Goal: Task Accomplishment & Management: Complete application form

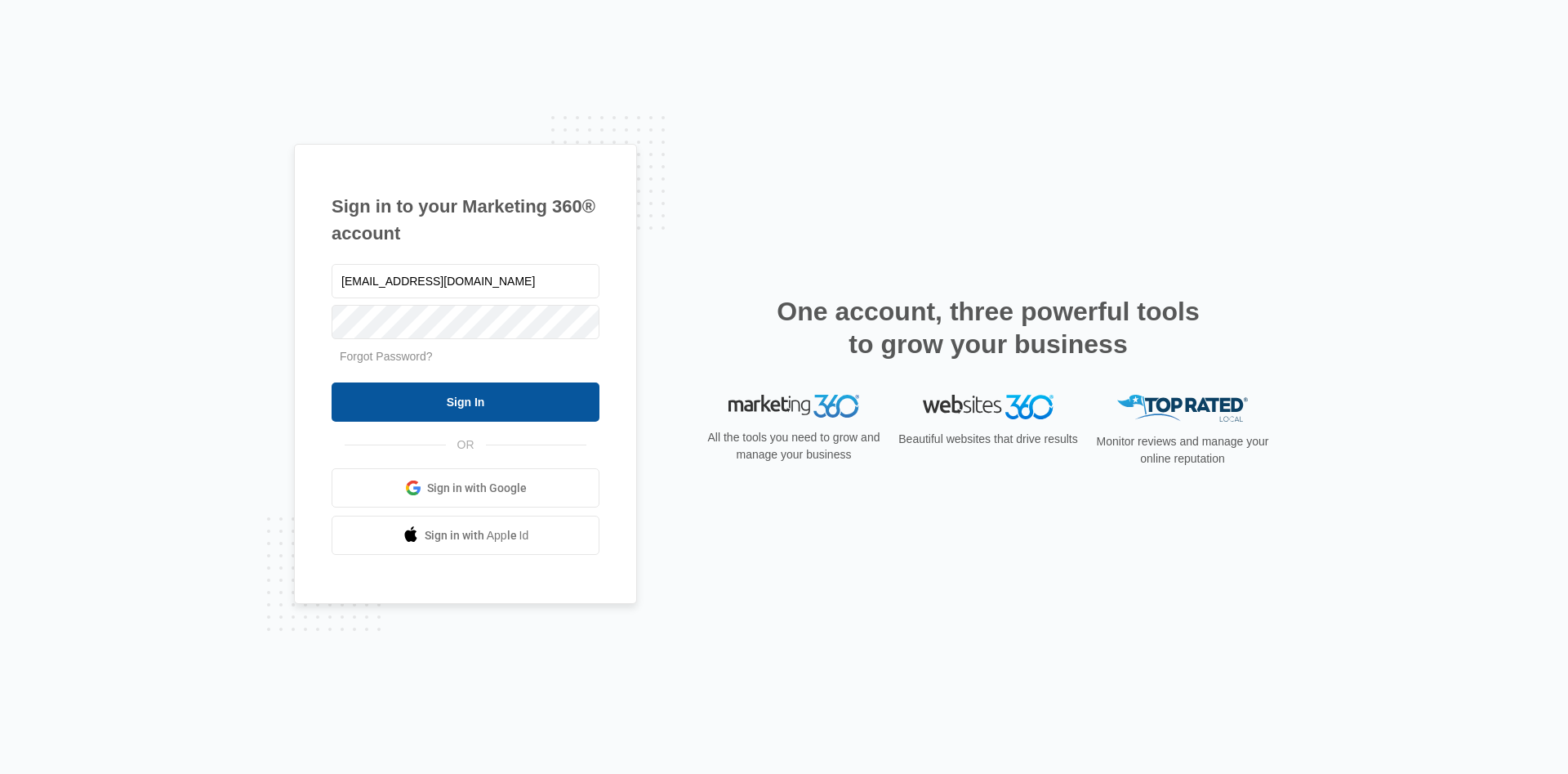
click at [509, 410] on input "Sign In" at bounding box center [466, 402] width 268 height 39
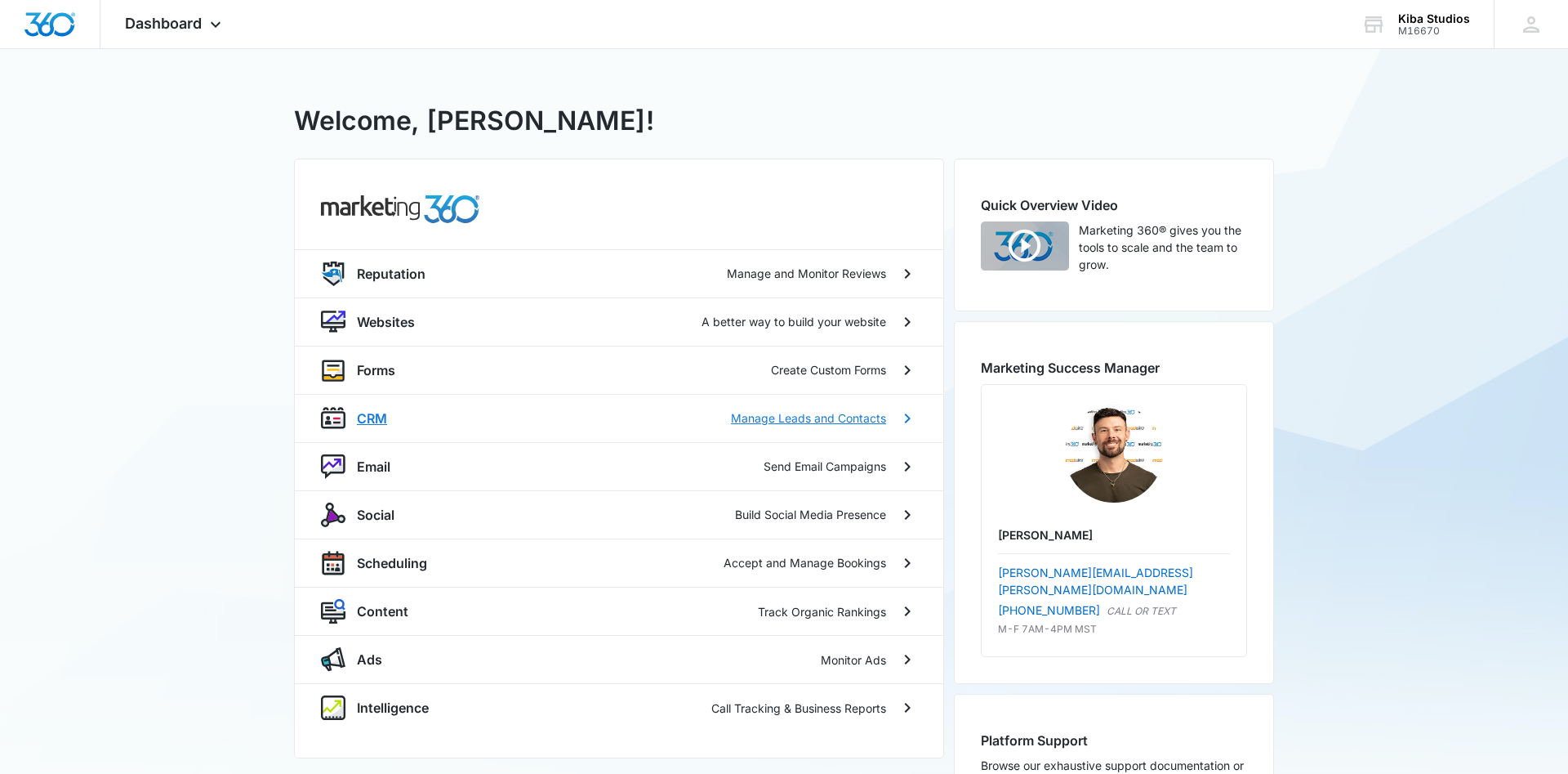
click at [367, 417] on p "CRM" at bounding box center [372, 418] width 30 height 20
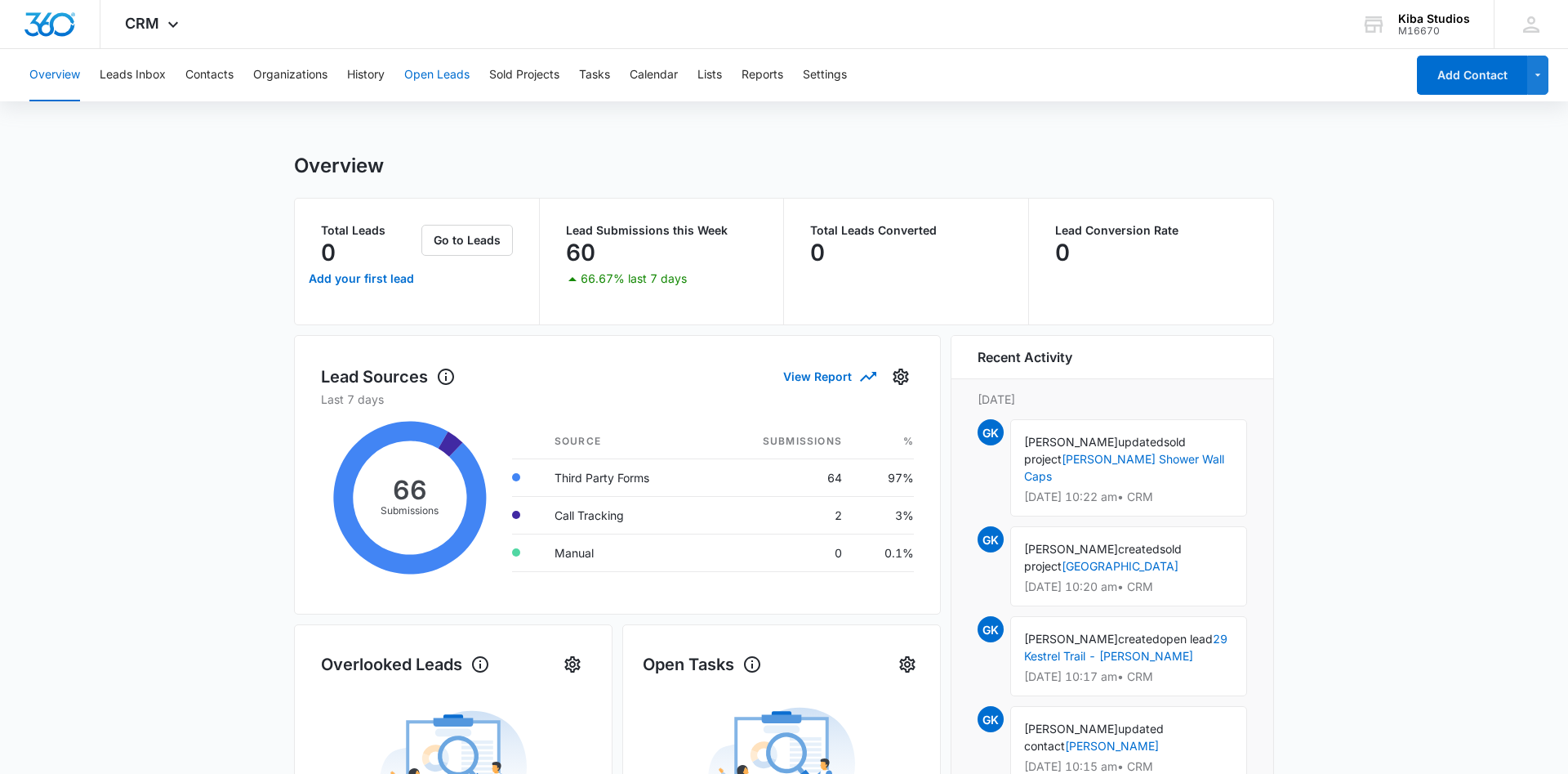
click at [426, 74] on button "Open Leads" at bounding box center [437, 76] width 66 height 53
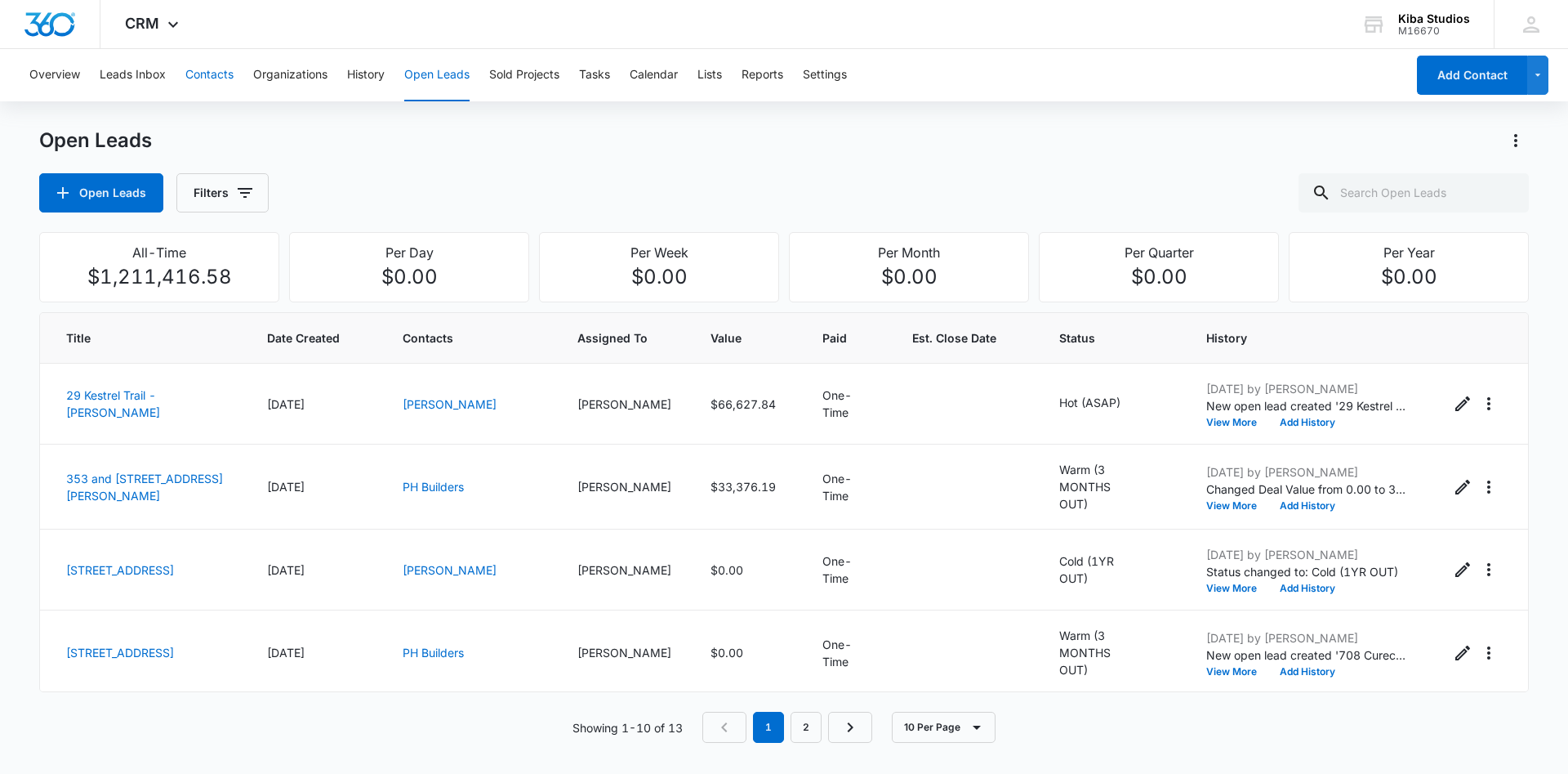
click at [218, 72] on button "Contacts" at bounding box center [209, 76] width 48 height 53
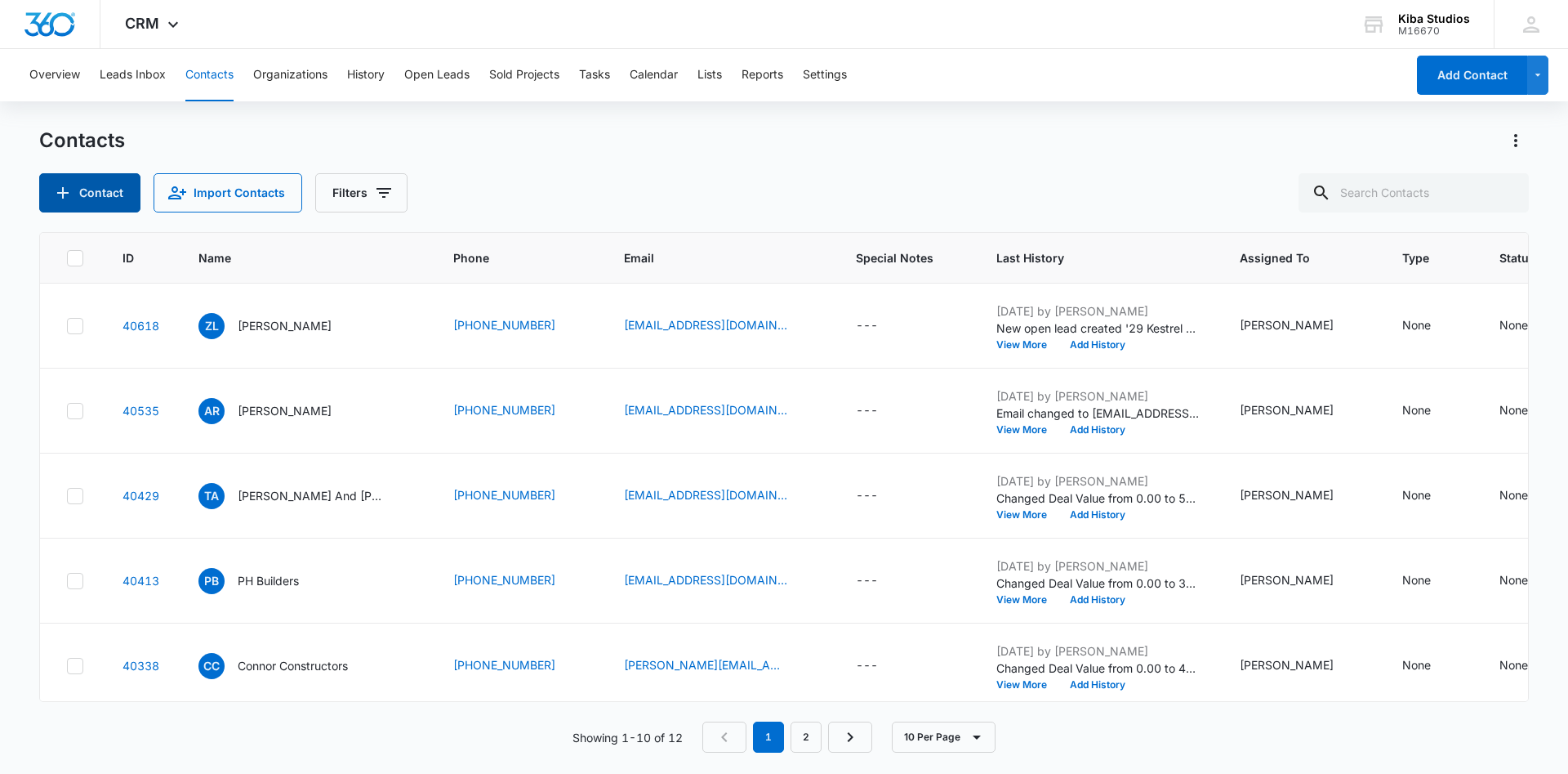
click at [93, 196] on button "Contact" at bounding box center [90, 193] width 101 height 39
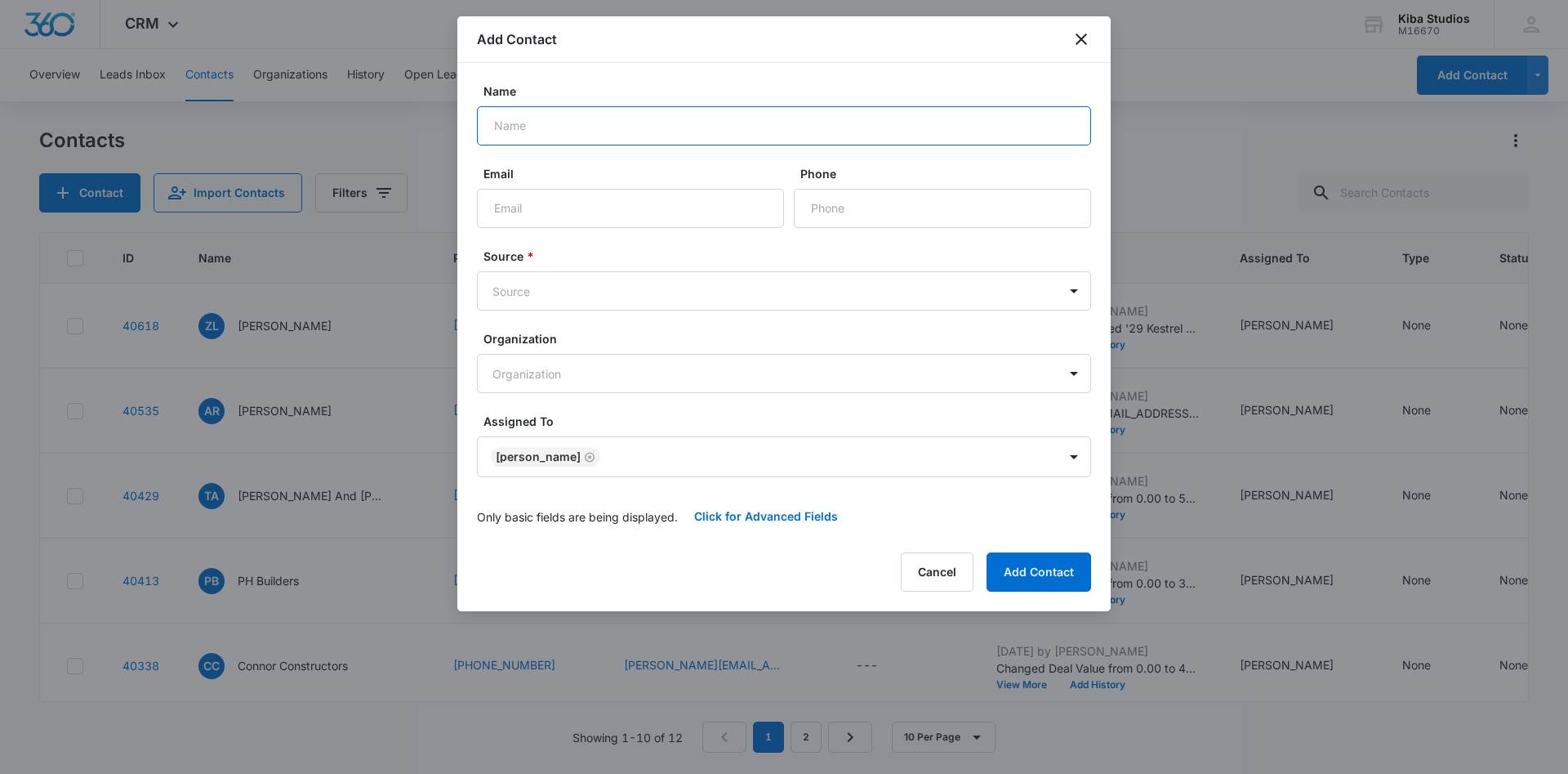
click at [536, 125] on input "Name" at bounding box center [784, 126] width 614 height 39
type input "[PERSON_NAME]"
type input "K"
type input "[EMAIL_ADDRESS][DOMAIN_NAME]"
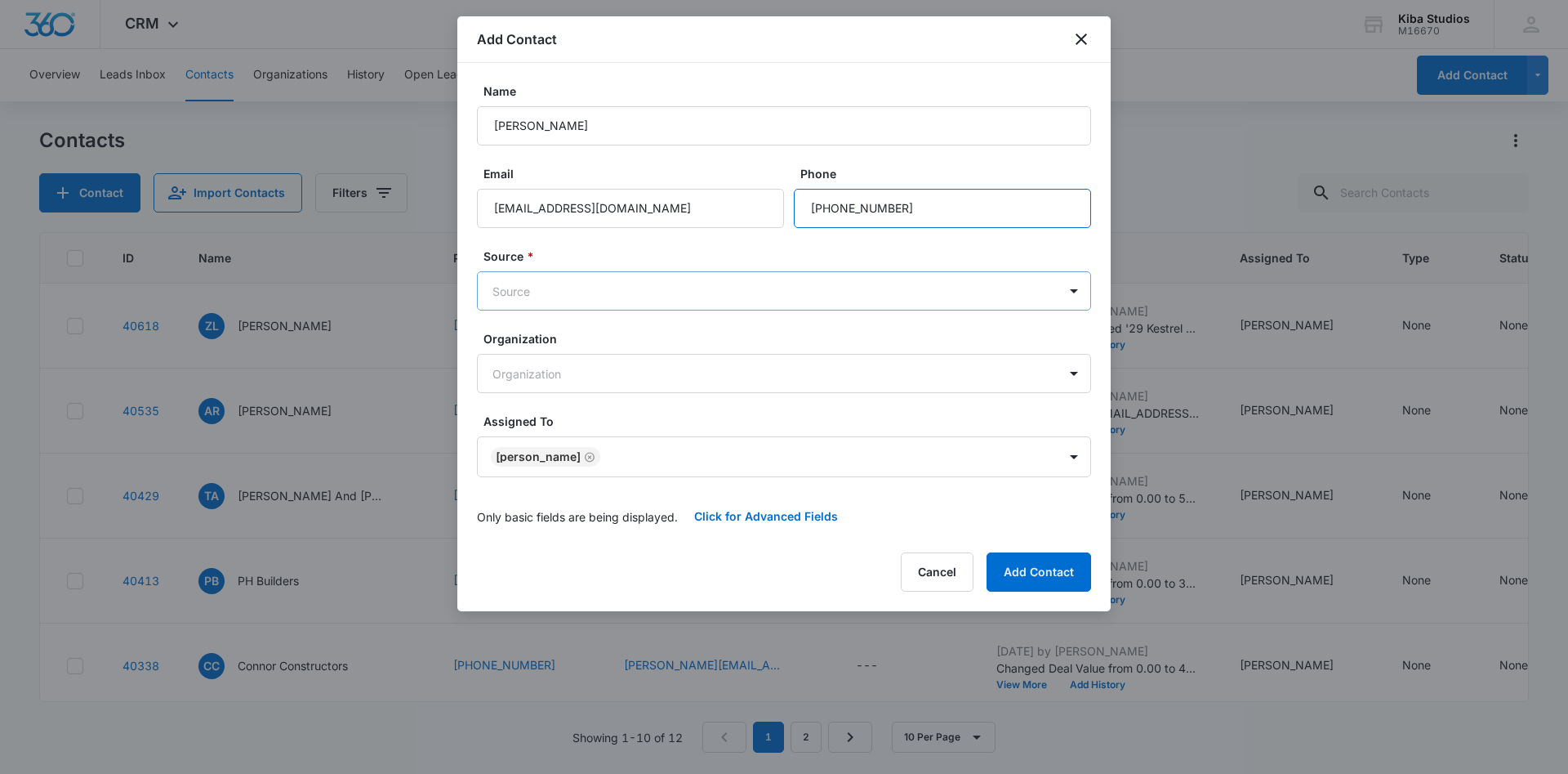
type input "[PHONE_NUMBER]"
click at [503, 295] on body "CRM Apps Reputation Websites Forms CRM Email Social Scheduling Content Ads Inte…" at bounding box center [784, 387] width 1568 height 774
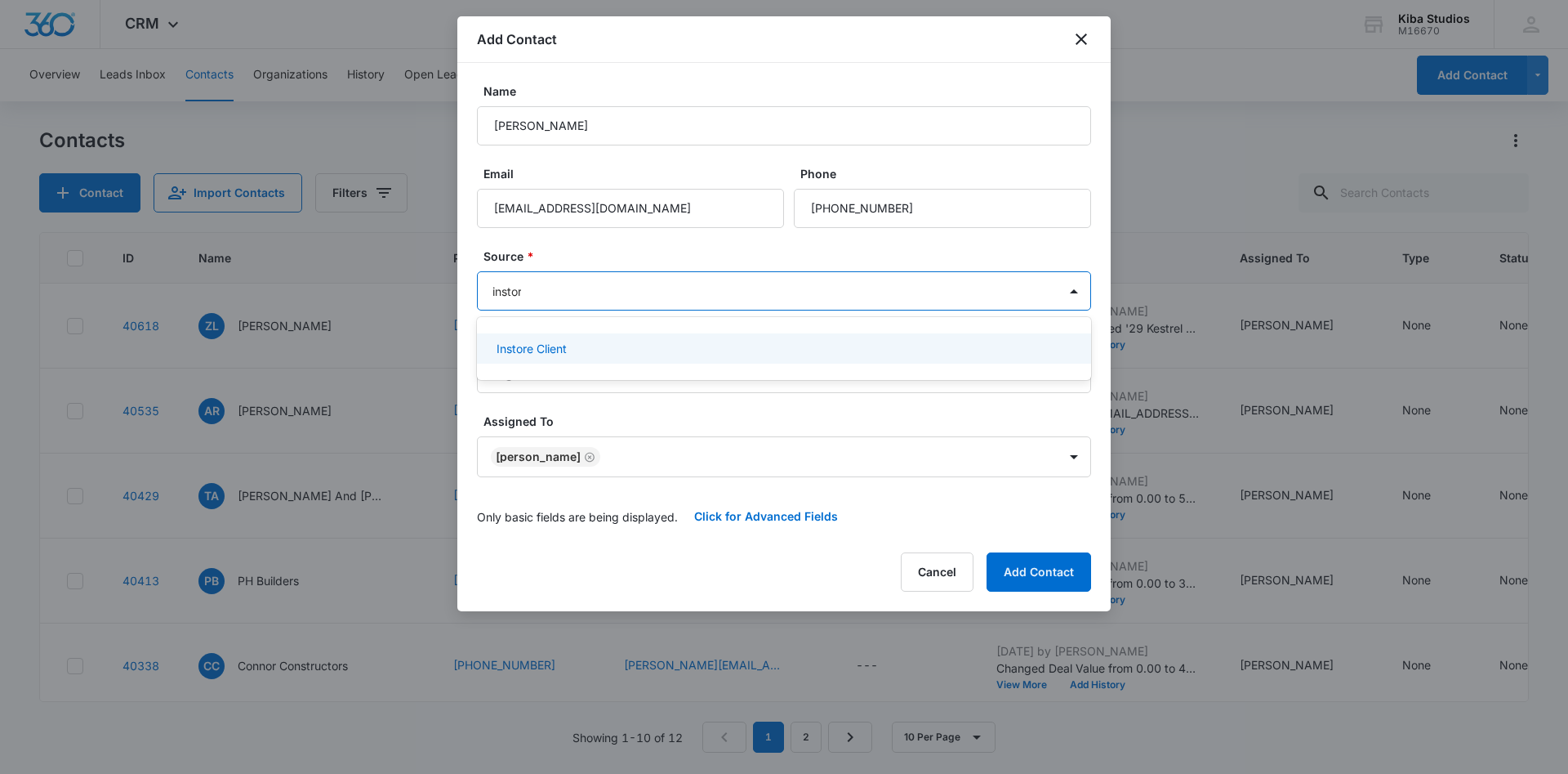
type input "instore"
click at [515, 362] on div "Instore Client" at bounding box center [784, 348] width 614 height 30
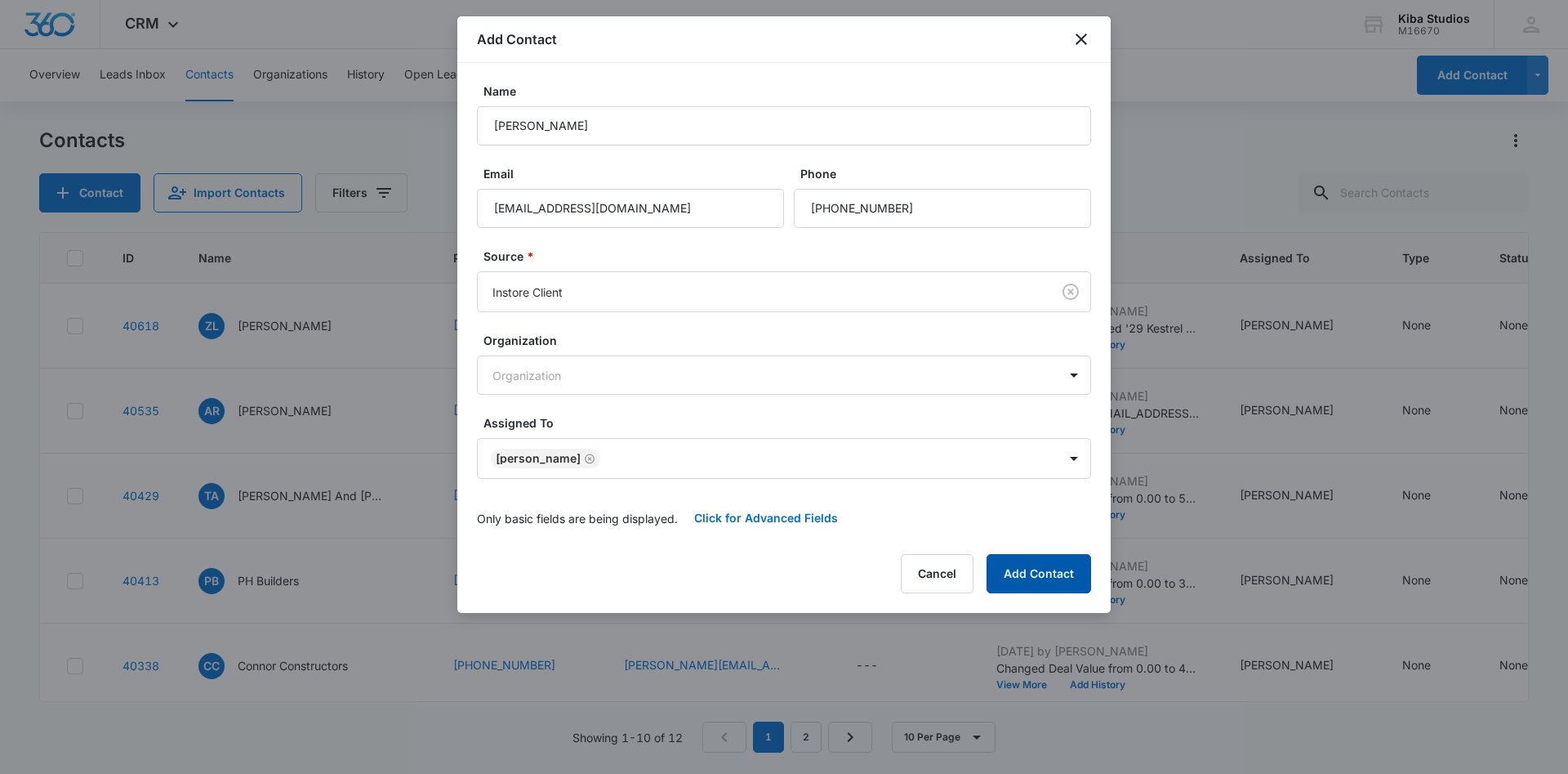
click at [1020, 565] on button "Add Contact" at bounding box center [1038, 574] width 104 height 39
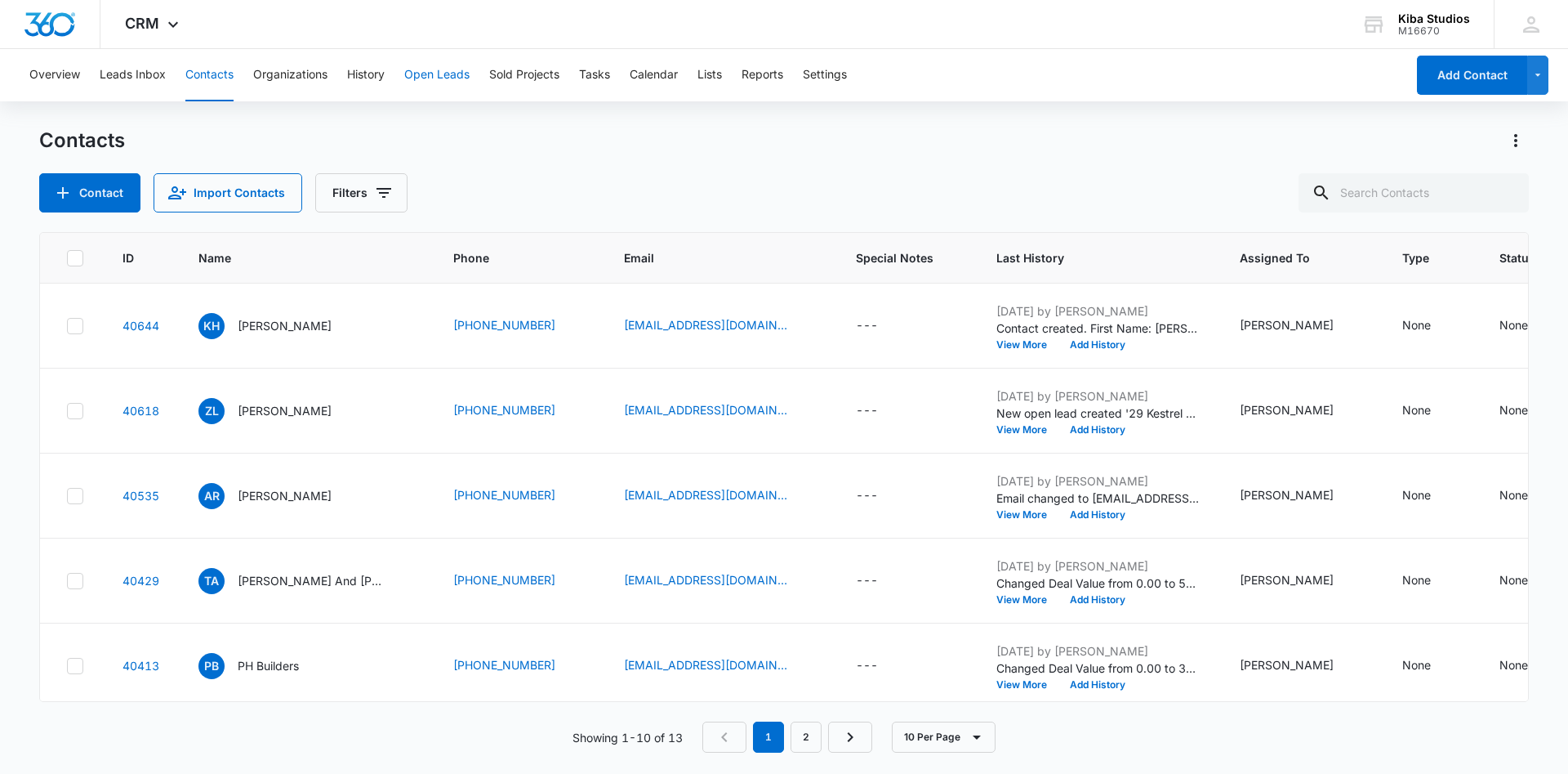
click at [423, 73] on button "Open Leads" at bounding box center [437, 76] width 66 height 53
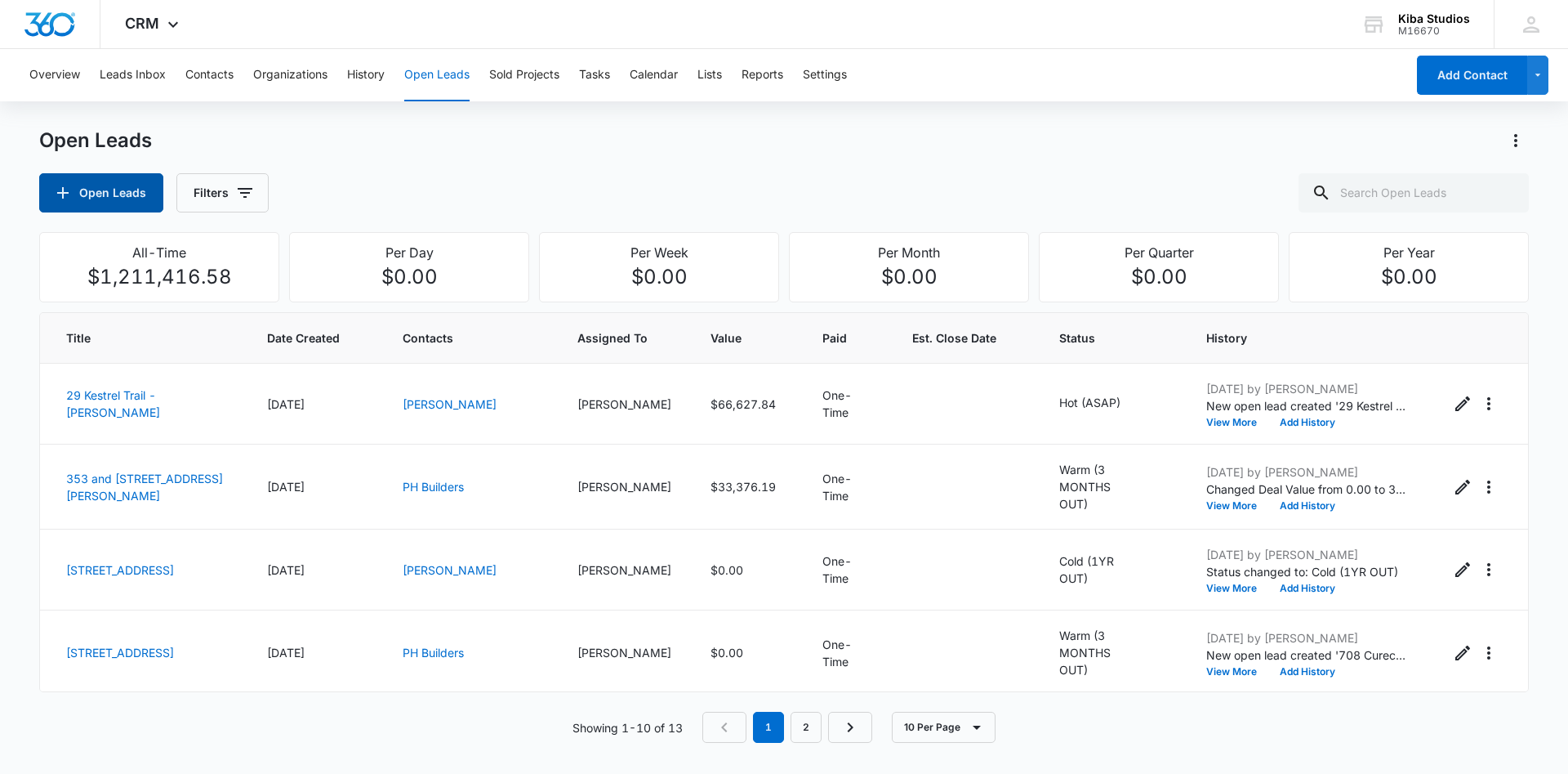
click at [128, 193] on button "Open Leads" at bounding box center [101, 193] width 124 height 39
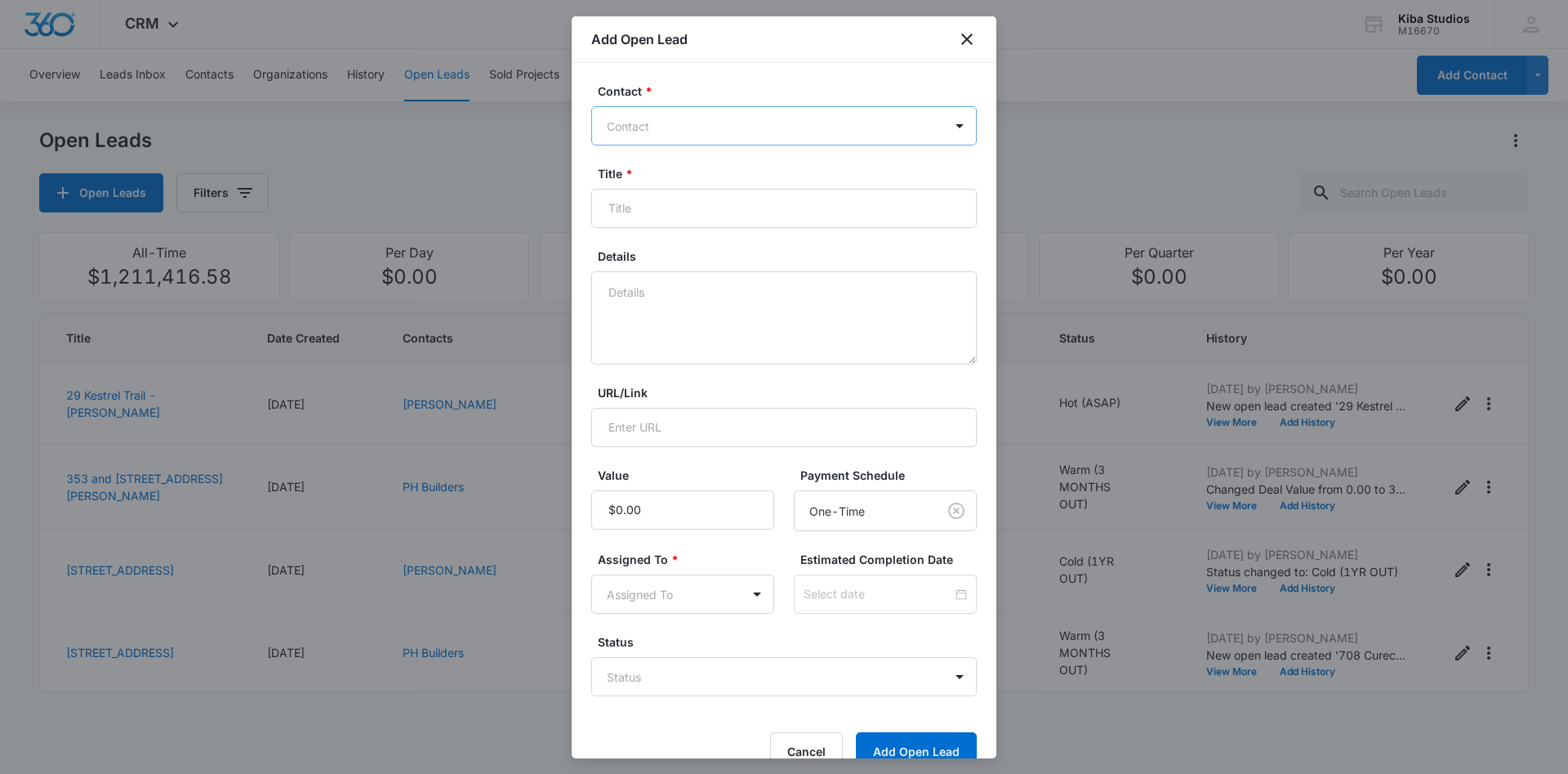
click at [655, 124] on div at bounding box center [775, 126] width 335 height 21
type input "hill"
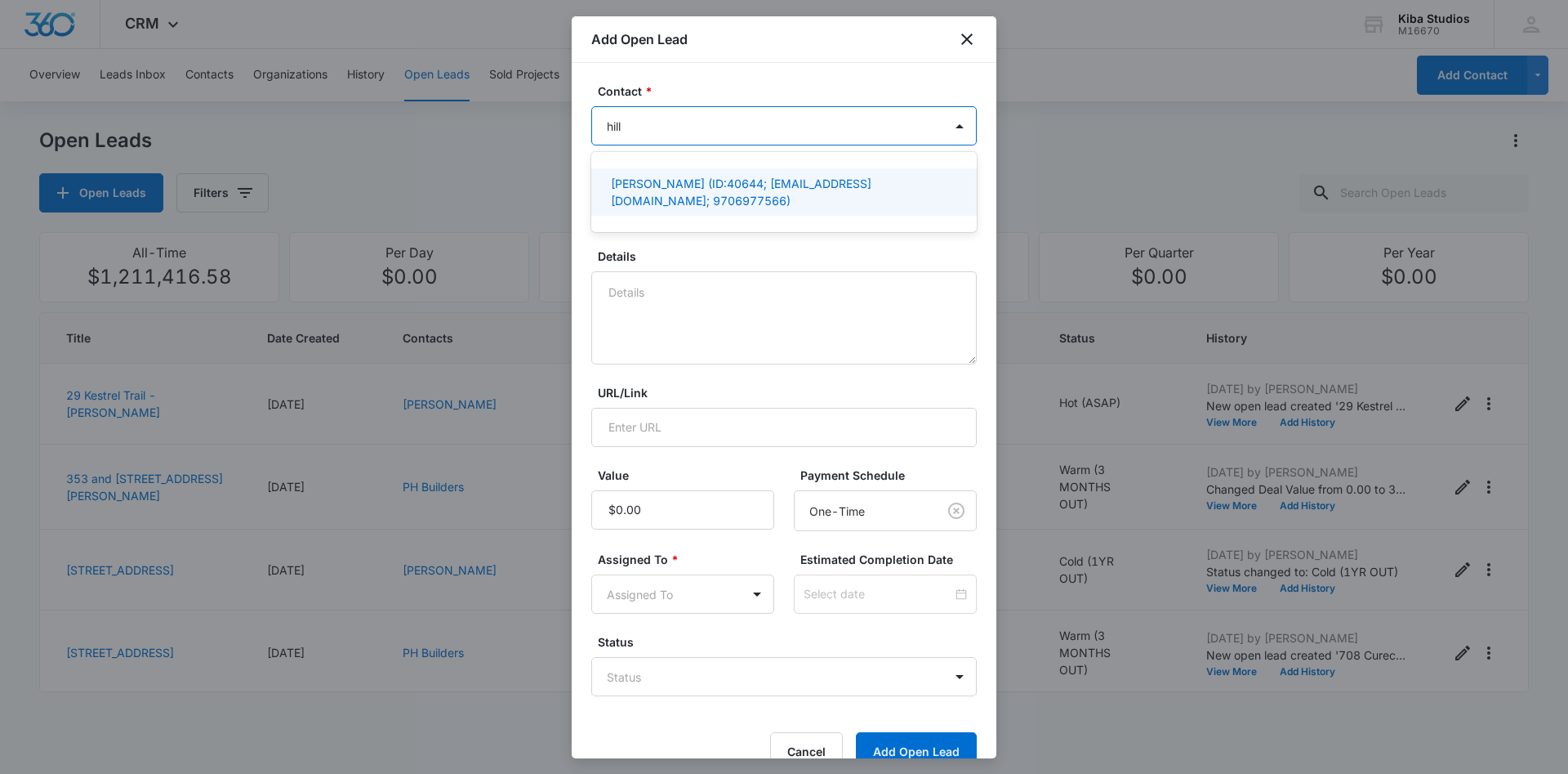
click at [668, 181] on p "[PERSON_NAME] (ID:40644; [EMAIL_ADDRESS][DOMAIN_NAME]; 9706977566)" at bounding box center [783, 192] width 343 height 35
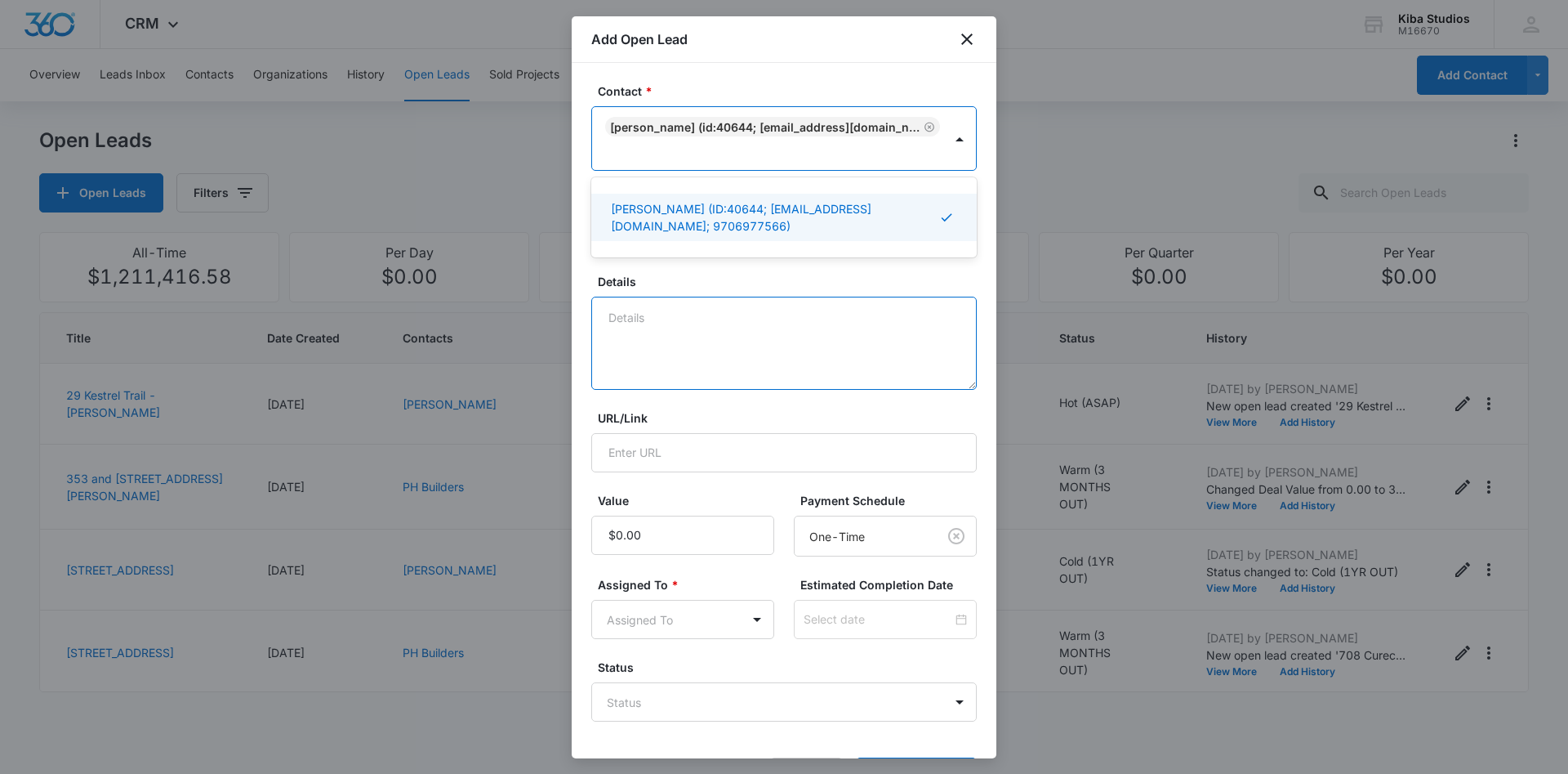
click at [687, 332] on textarea "Details" at bounding box center [784, 343] width 385 height 93
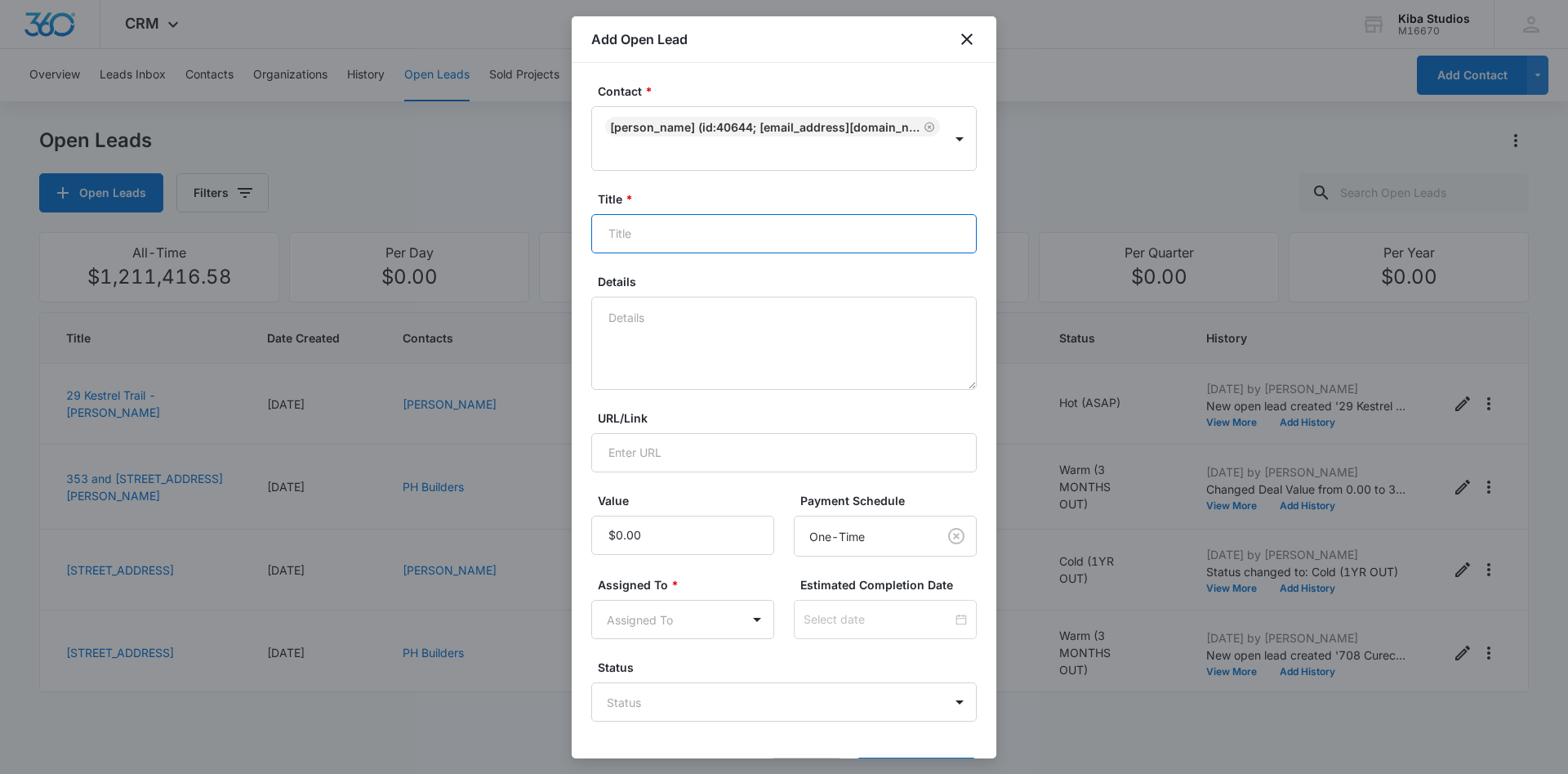
click at [639, 235] on input "Title *" at bounding box center [784, 234] width 385 height 39
type input "1678 8 Road"
click at [609, 311] on textarea "Details" at bounding box center [784, 343] width 385 height 93
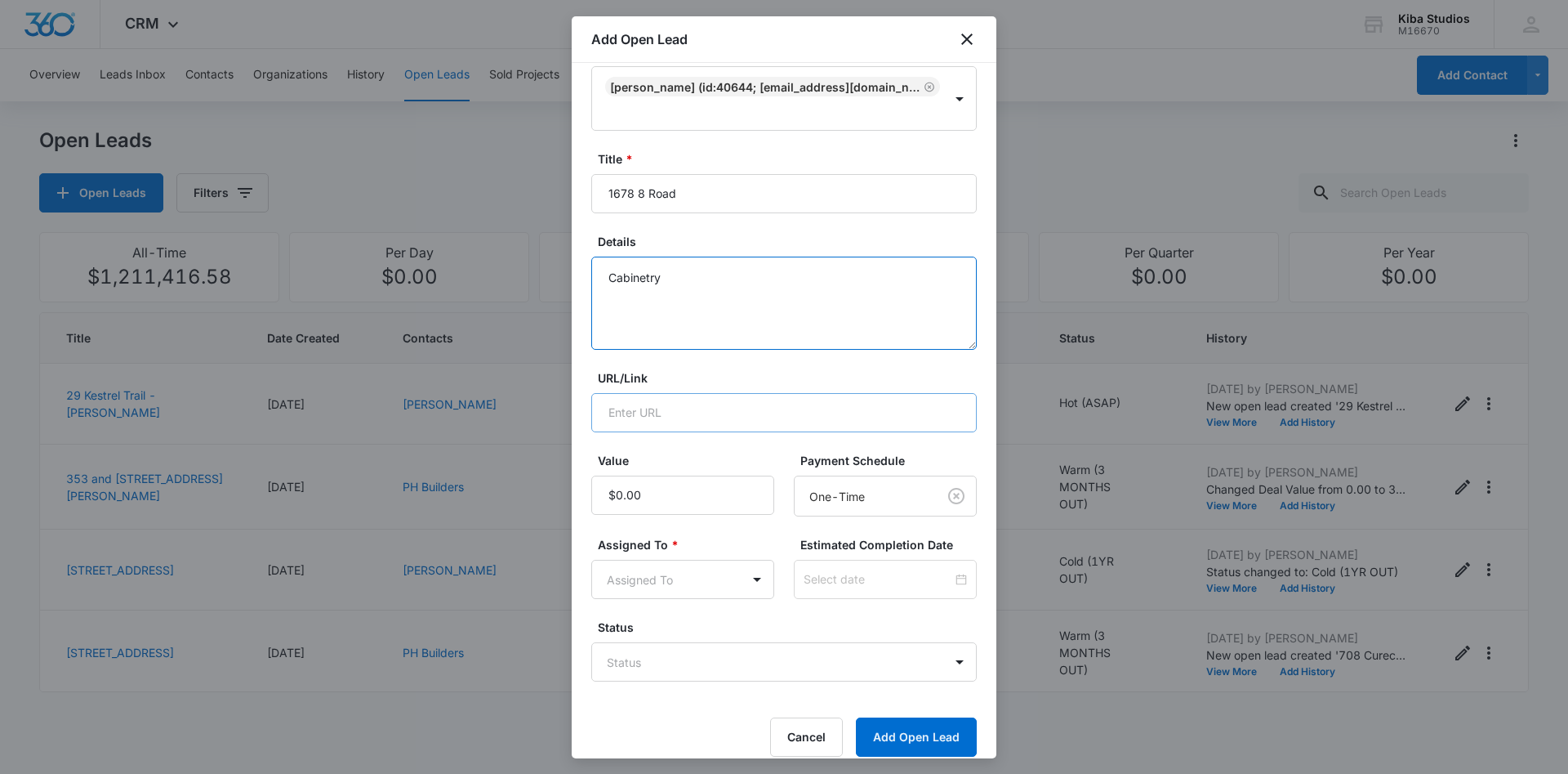
scroll to position [58, 0]
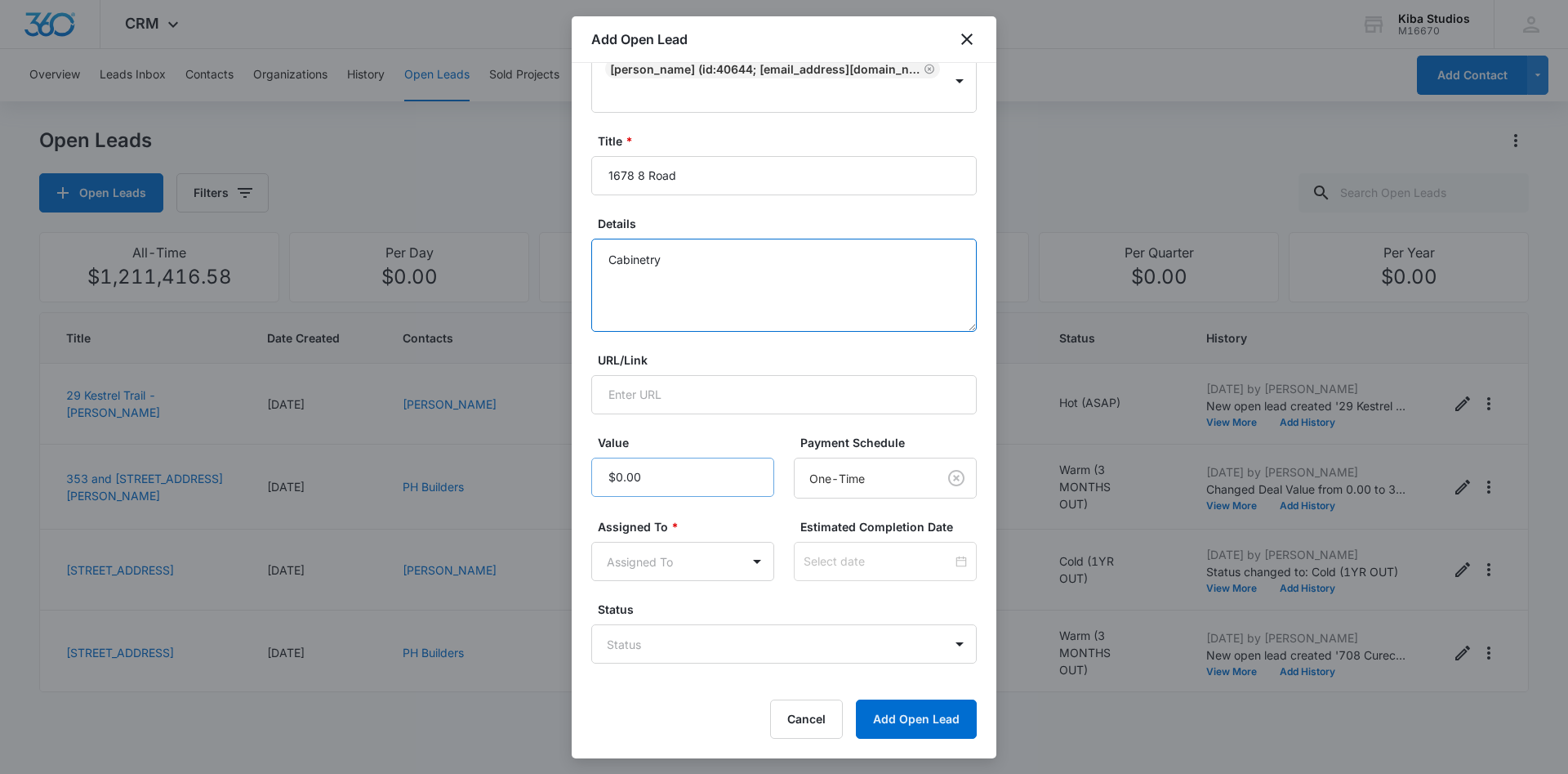
type textarea "Cabinetry"
click at [670, 478] on input "Value" at bounding box center [683, 477] width 183 height 39
click at [756, 560] on body "CRM Apps Reputation Websites Forms CRM Email Social Scheduling Content Ads Inte…" at bounding box center [784, 387] width 1568 height 774
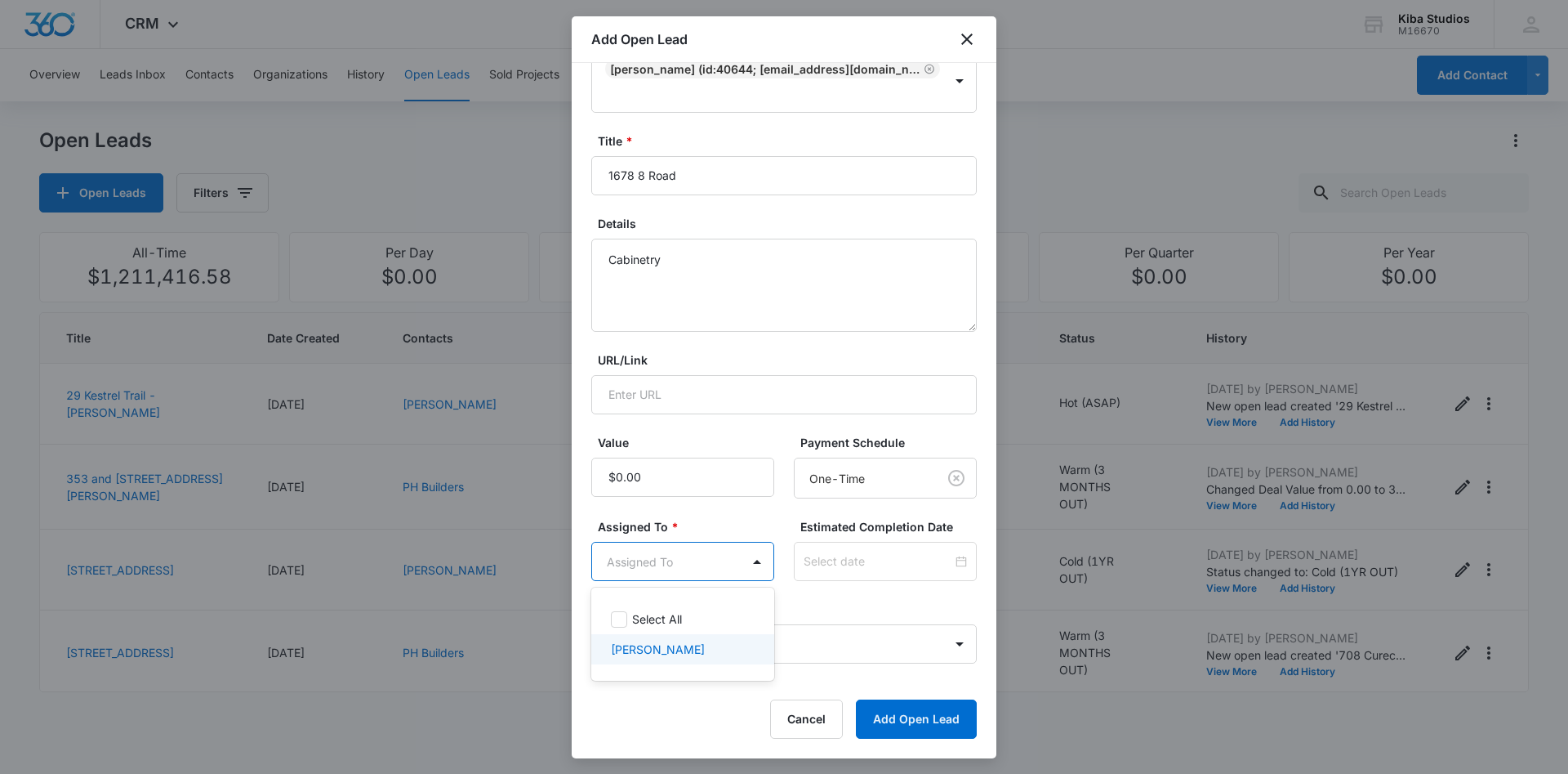
click at [714, 647] on div "[PERSON_NAME]" at bounding box center [681, 649] width 140 height 17
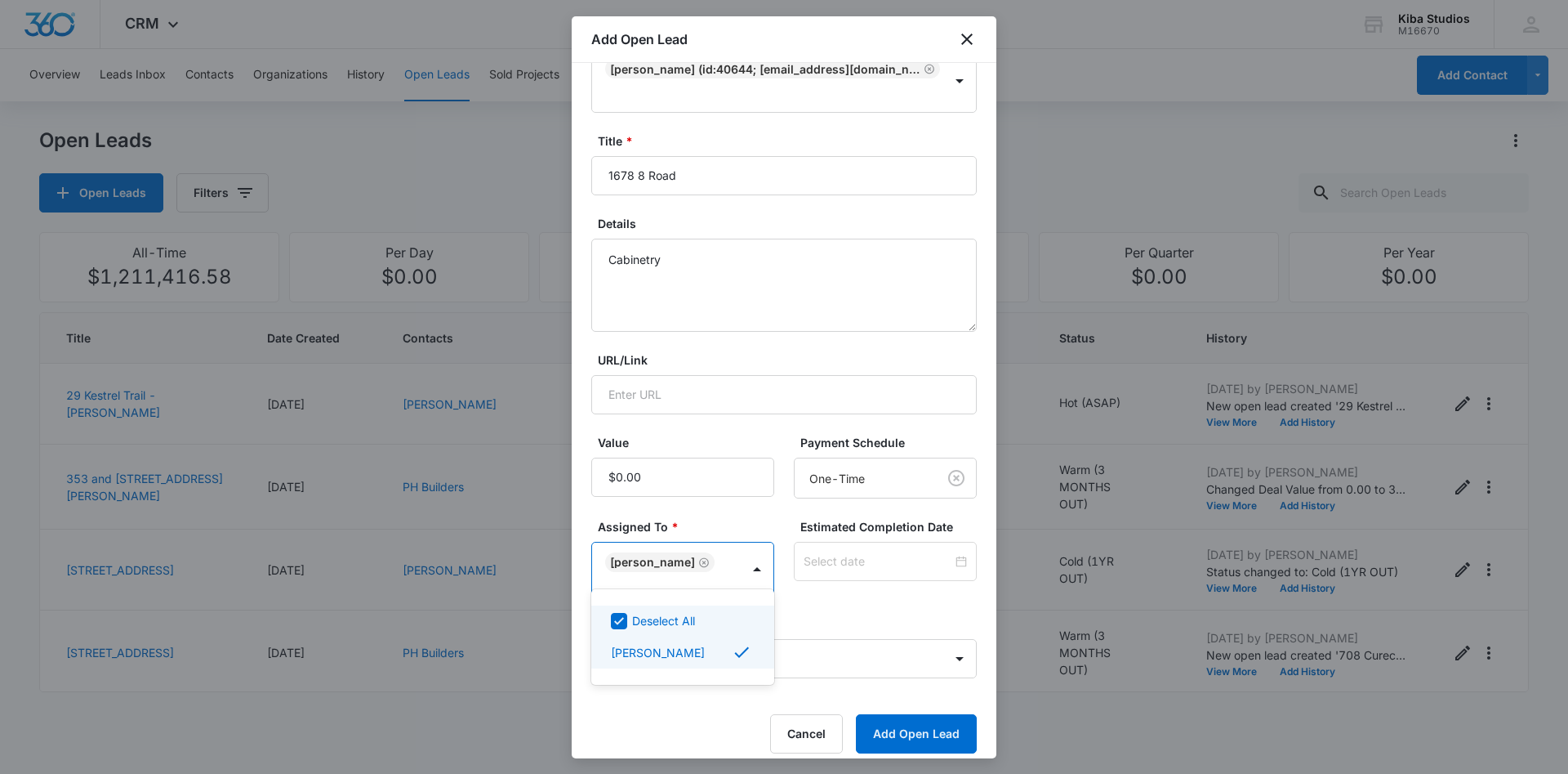
click at [780, 305] on div at bounding box center [784, 387] width 1568 height 774
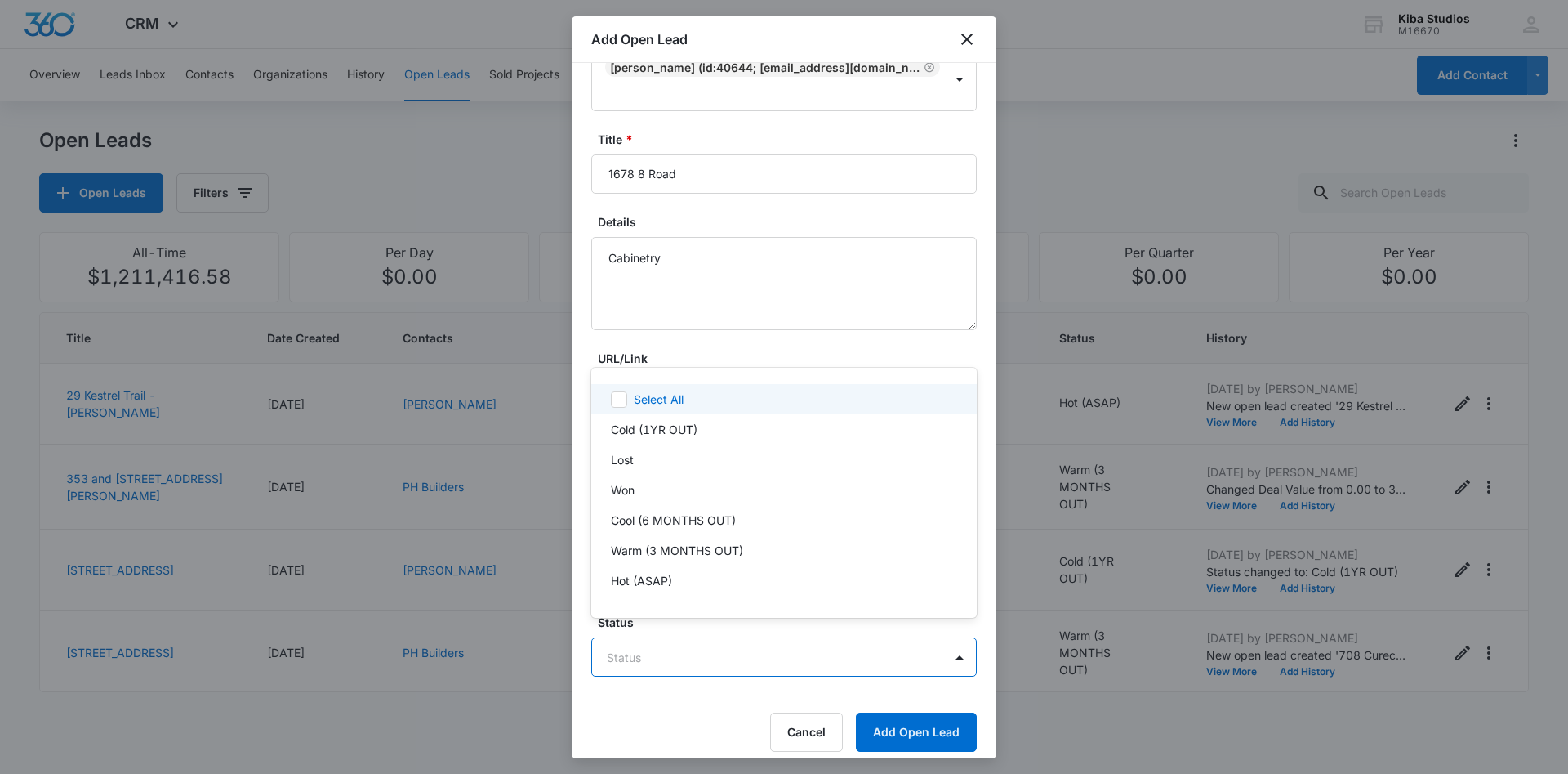
scroll to position [60, 0]
click at [759, 639] on body "CRM Apps Reputation Websites Forms CRM Email Social Scheduling Content Ads Inte…" at bounding box center [784, 387] width 1568 height 774
click at [674, 555] on p "Warm (3 MONTHS OUT)" at bounding box center [677, 549] width 132 height 17
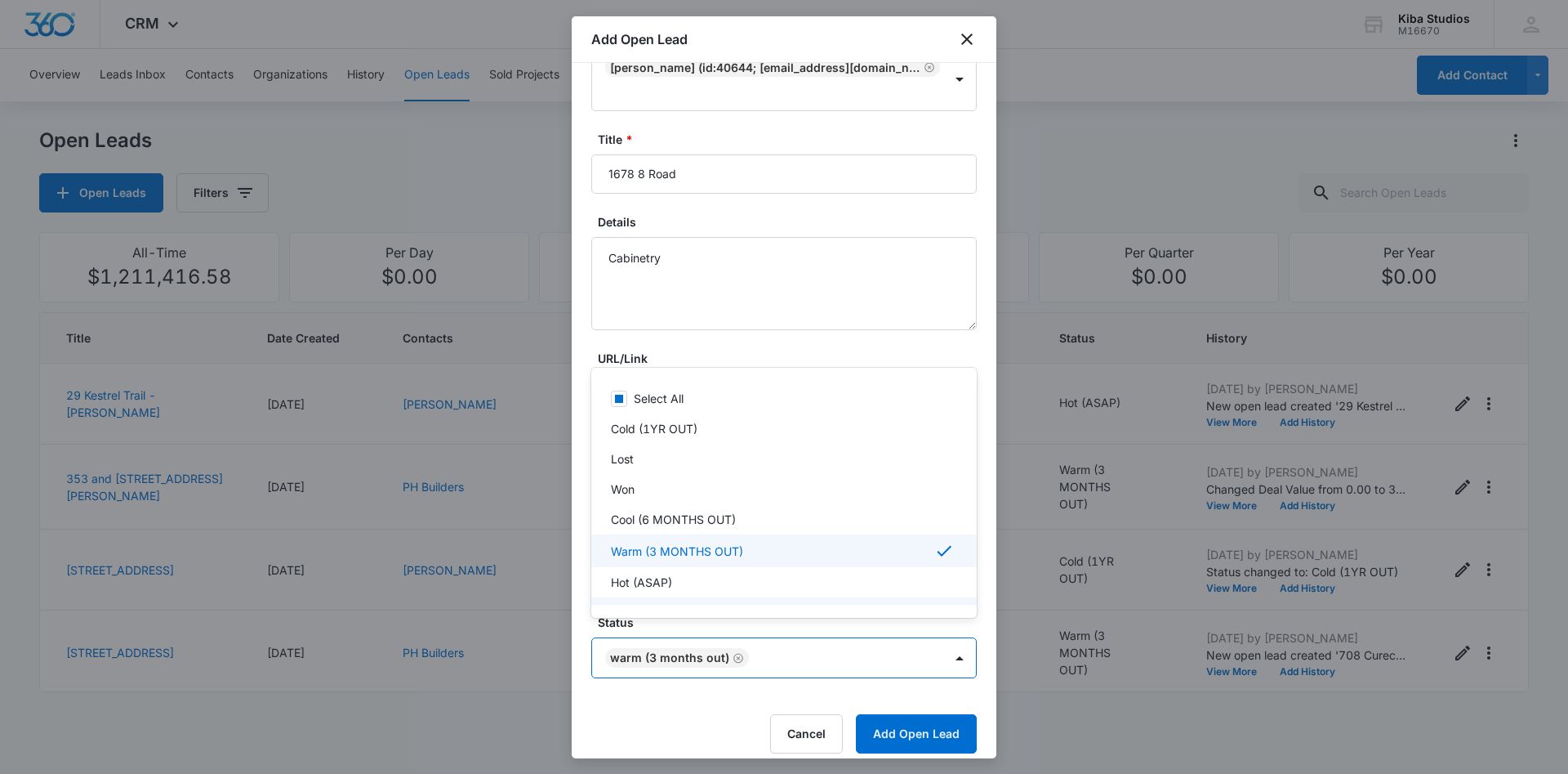
drag, startPoint x: 886, startPoint y: 721, endPoint x: 910, endPoint y: 541, distance: 181.6
click at [910, 541] on div "Select All Cold (1YR OUT) Lost Won Cool (6 MONTHS OUT) Warm (3 MONTHS OUT) Hot …" at bounding box center [784, 492] width 385 height 223
click at [697, 713] on div at bounding box center [784, 387] width 1568 height 774
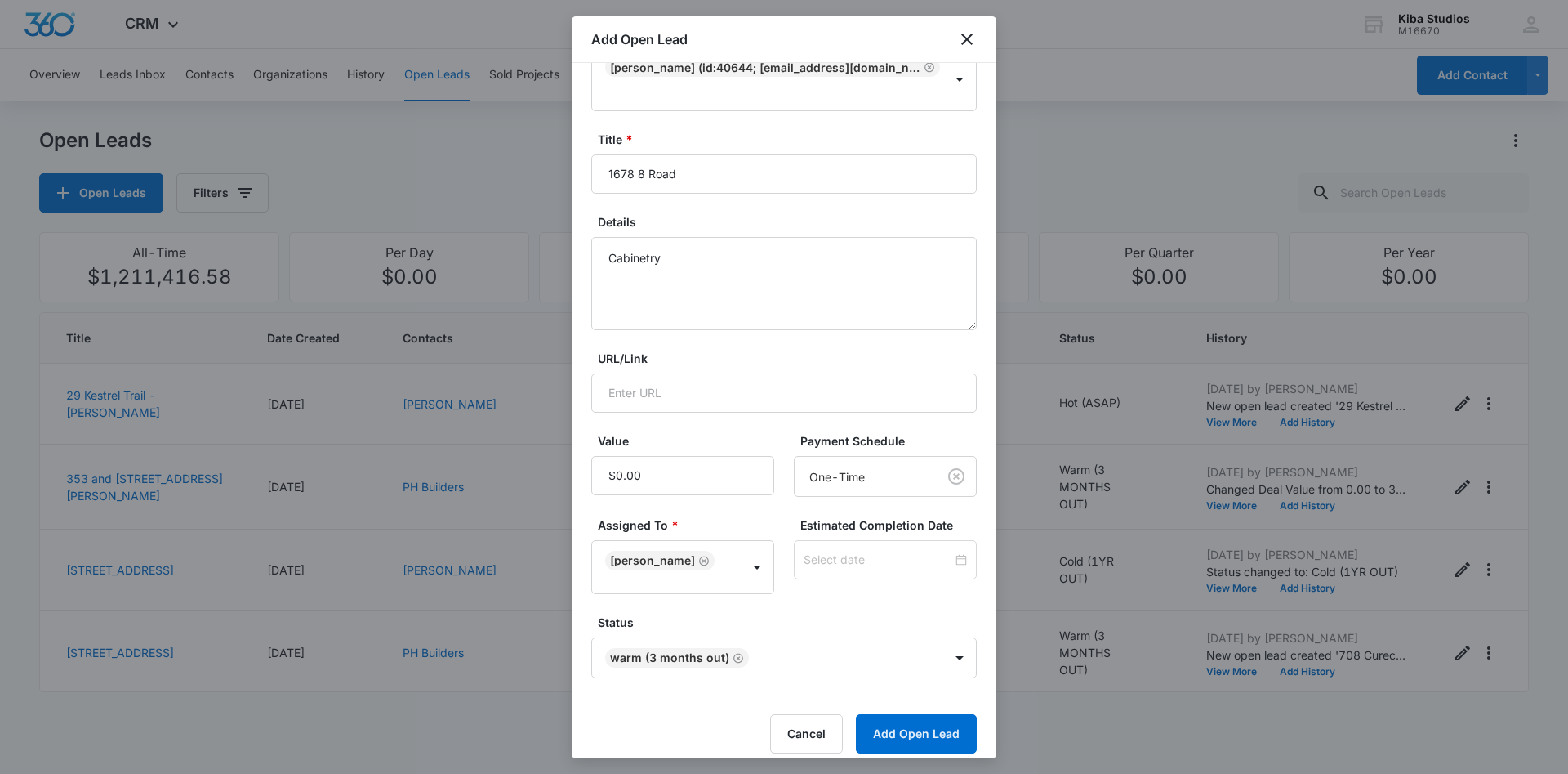
scroll to position [62, 0]
click at [901, 718] on button "Add Open Lead" at bounding box center [916, 732] width 121 height 39
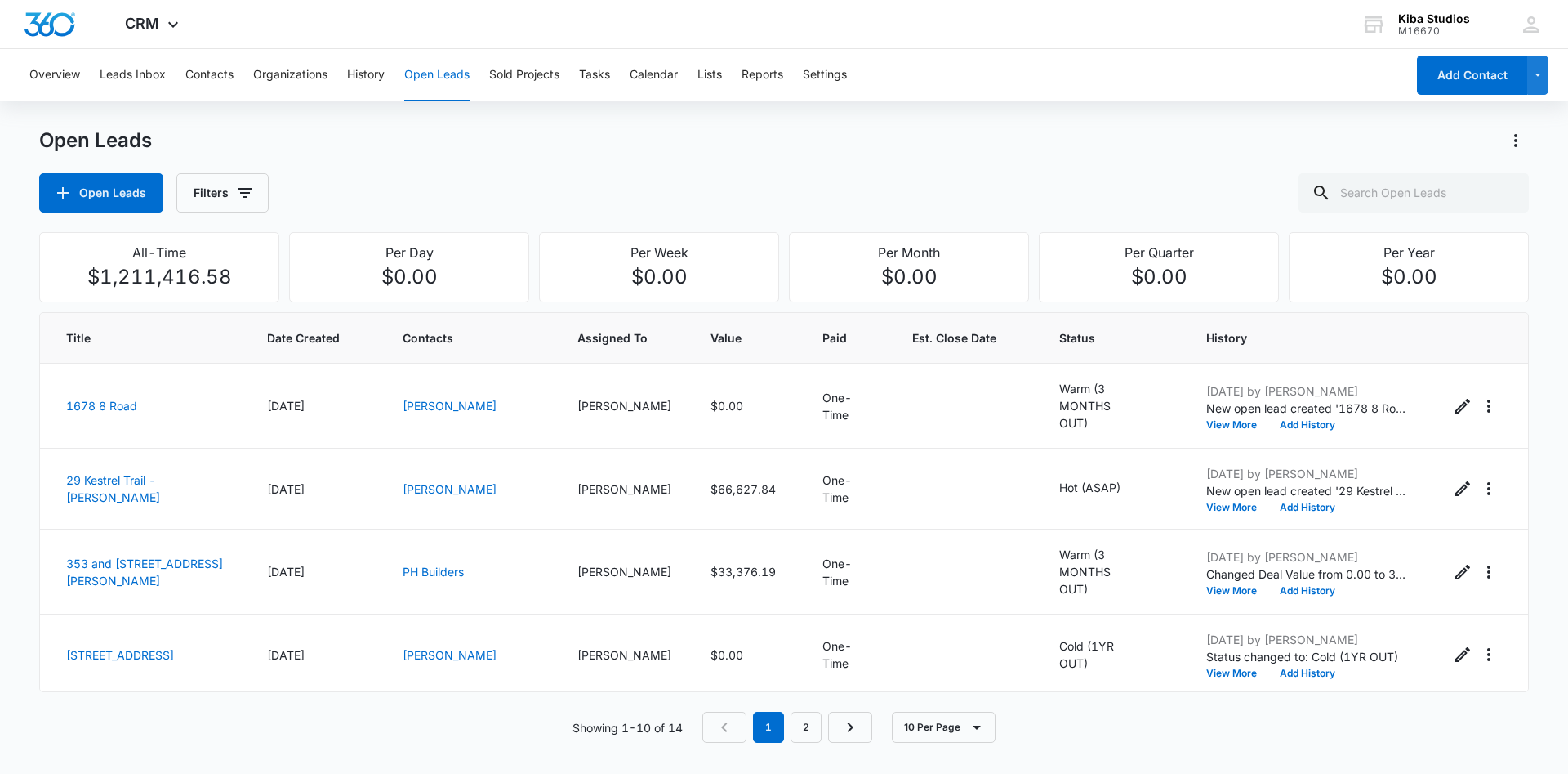
click at [837, 168] on div "Open Leads Open Leads Filters" at bounding box center [784, 169] width 1490 height 85
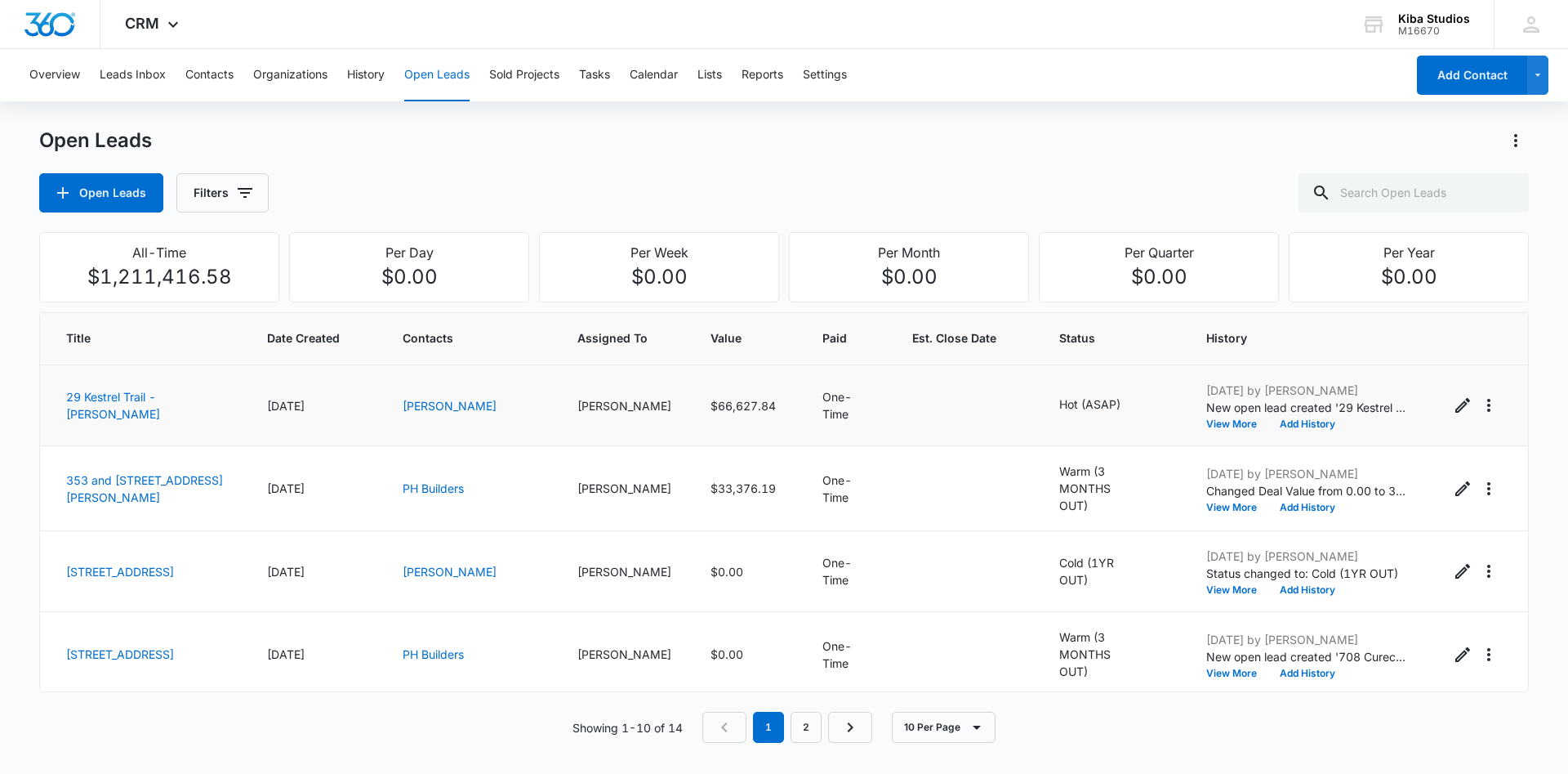
scroll to position [0, 0]
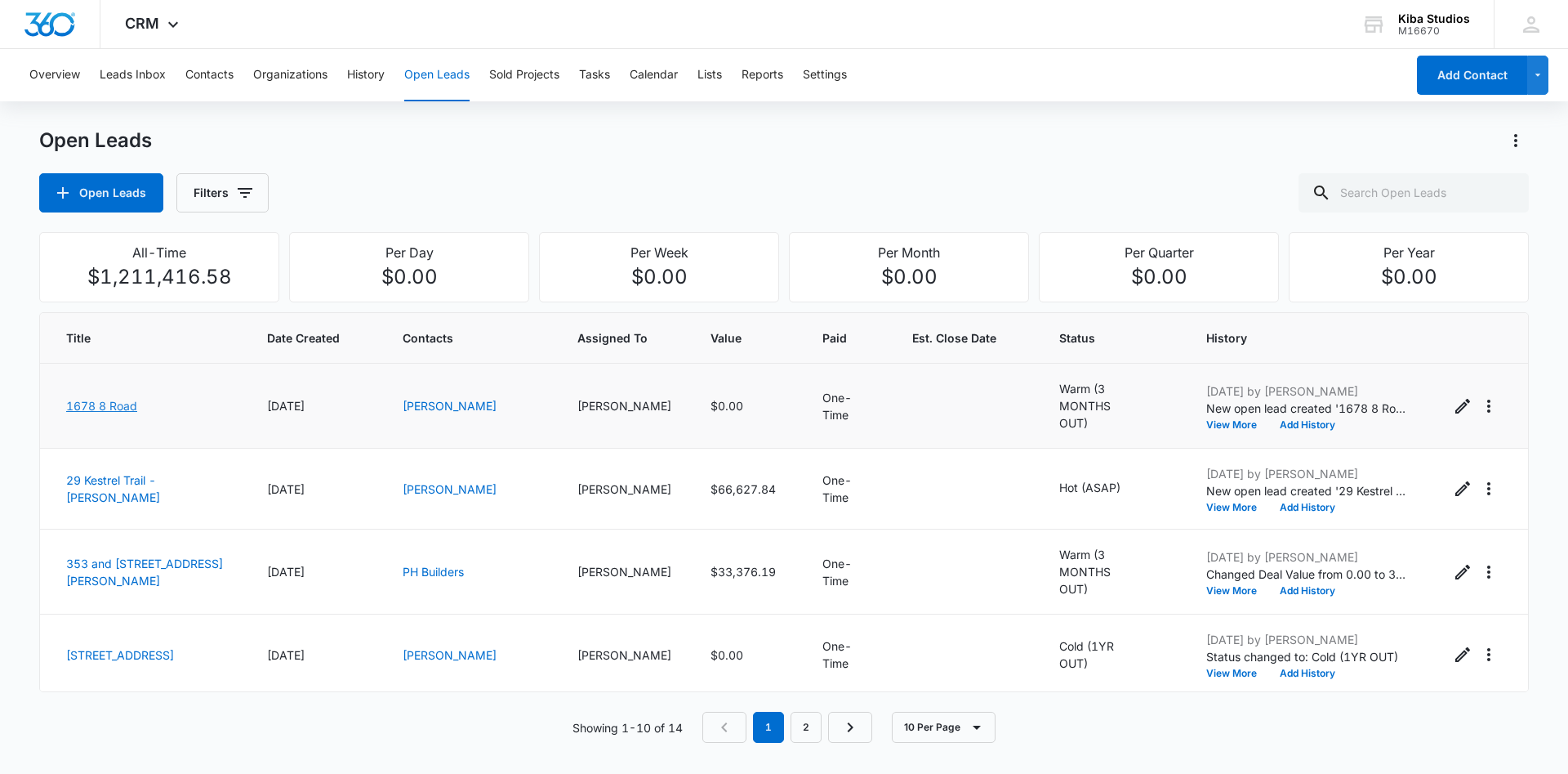
click at [103, 404] on link "1678 8 Road" at bounding box center [102, 405] width 71 height 14
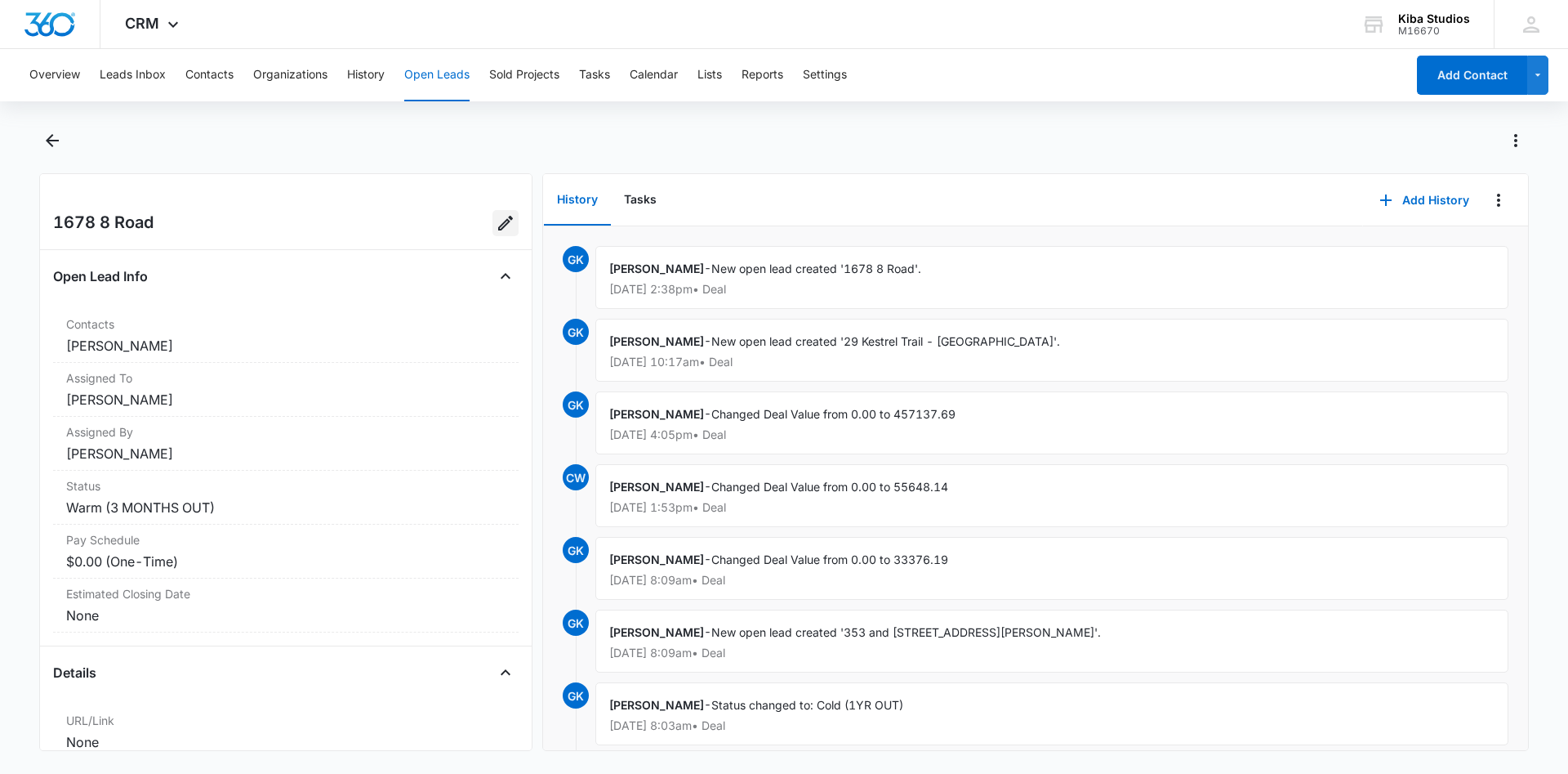
click at [506, 226] on icon "Edit Open Lead" at bounding box center [506, 223] width 20 height 20
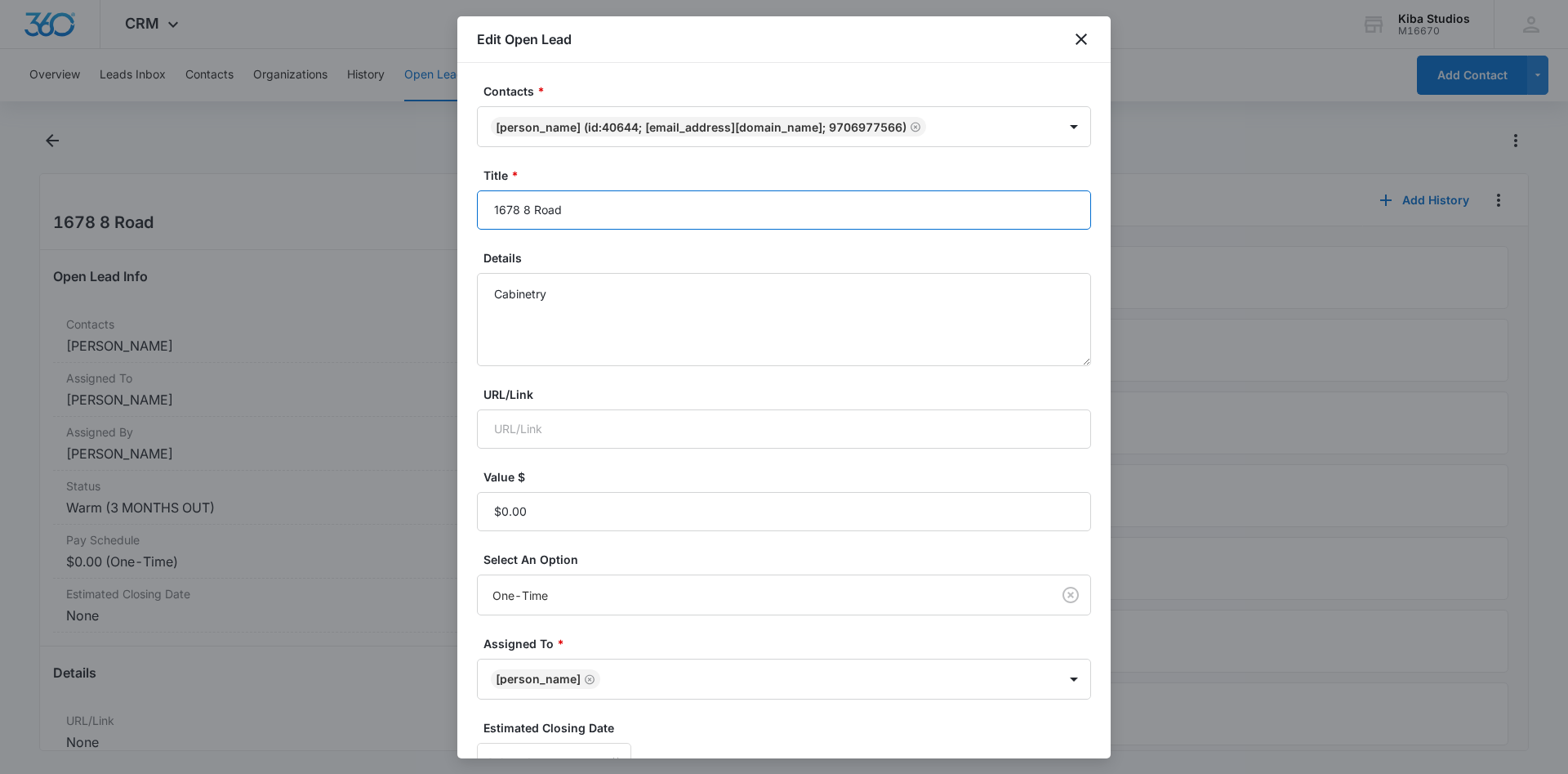
click at [614, 211] on input "1678 8 Road" at bounding box center [784, 210] width 614 height 39
type input "1678 8 Road - [PERSON_NAME]"
click at [659, 387] on label "URL/Link" at bounding box center [791, 394] width 614 height 17
click at [659, 409] on input "URL/Link" at bounding box center [784, 429] width 614 height 39
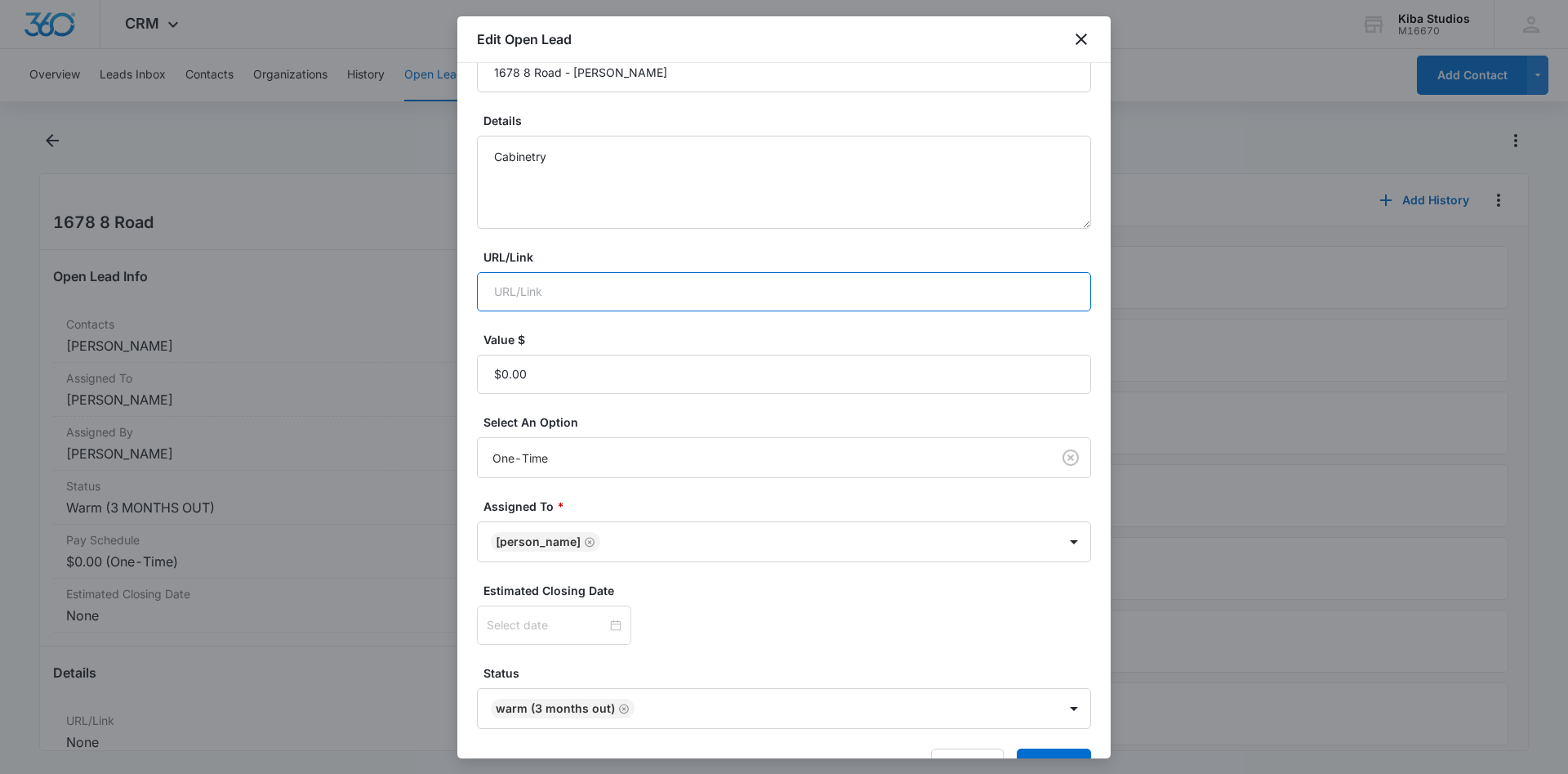
scroll to position [187, 0]
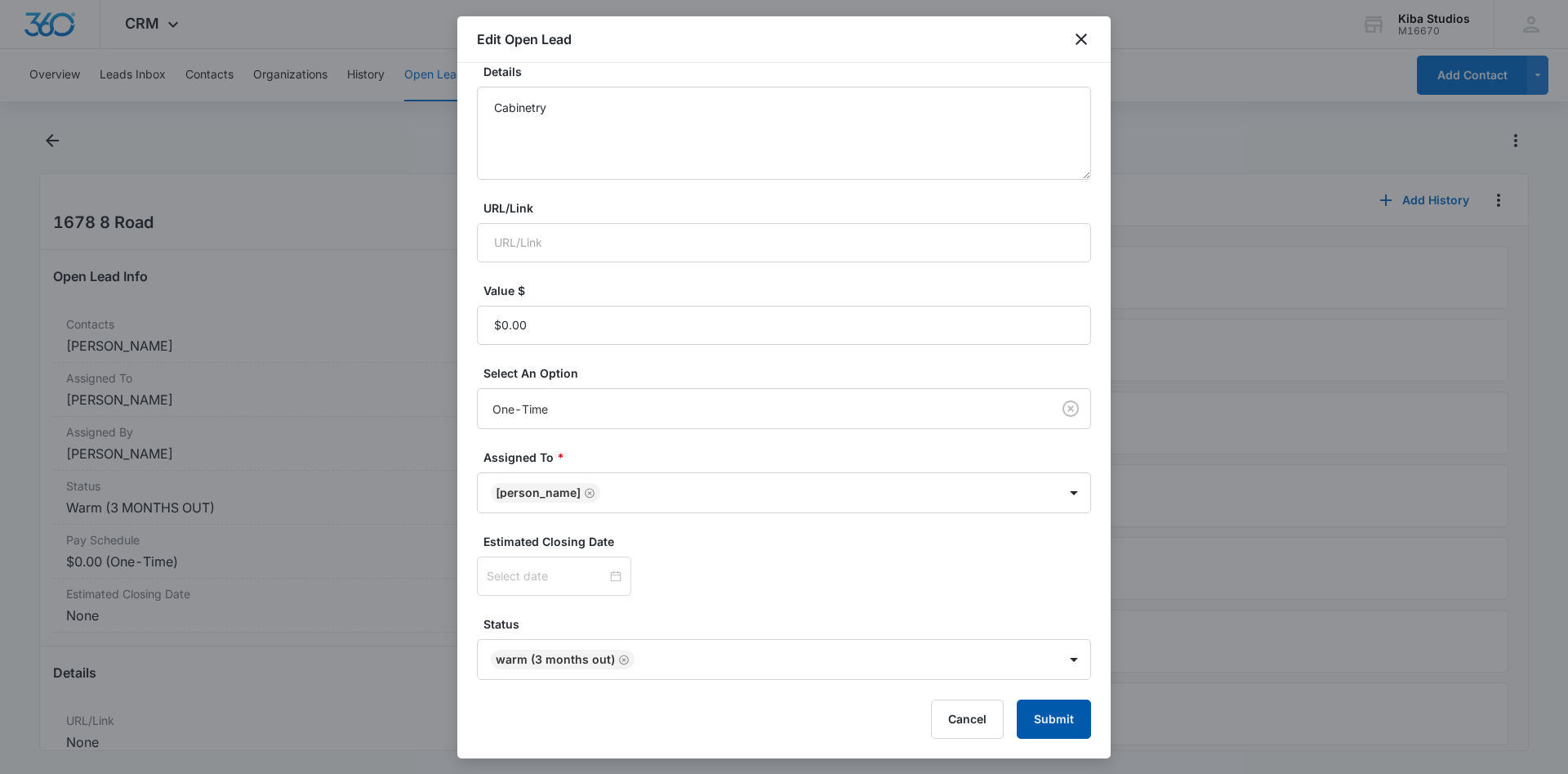
click at [1046, 723] on button "Submit" at bounding box center [1054, 719] width 74 height 39
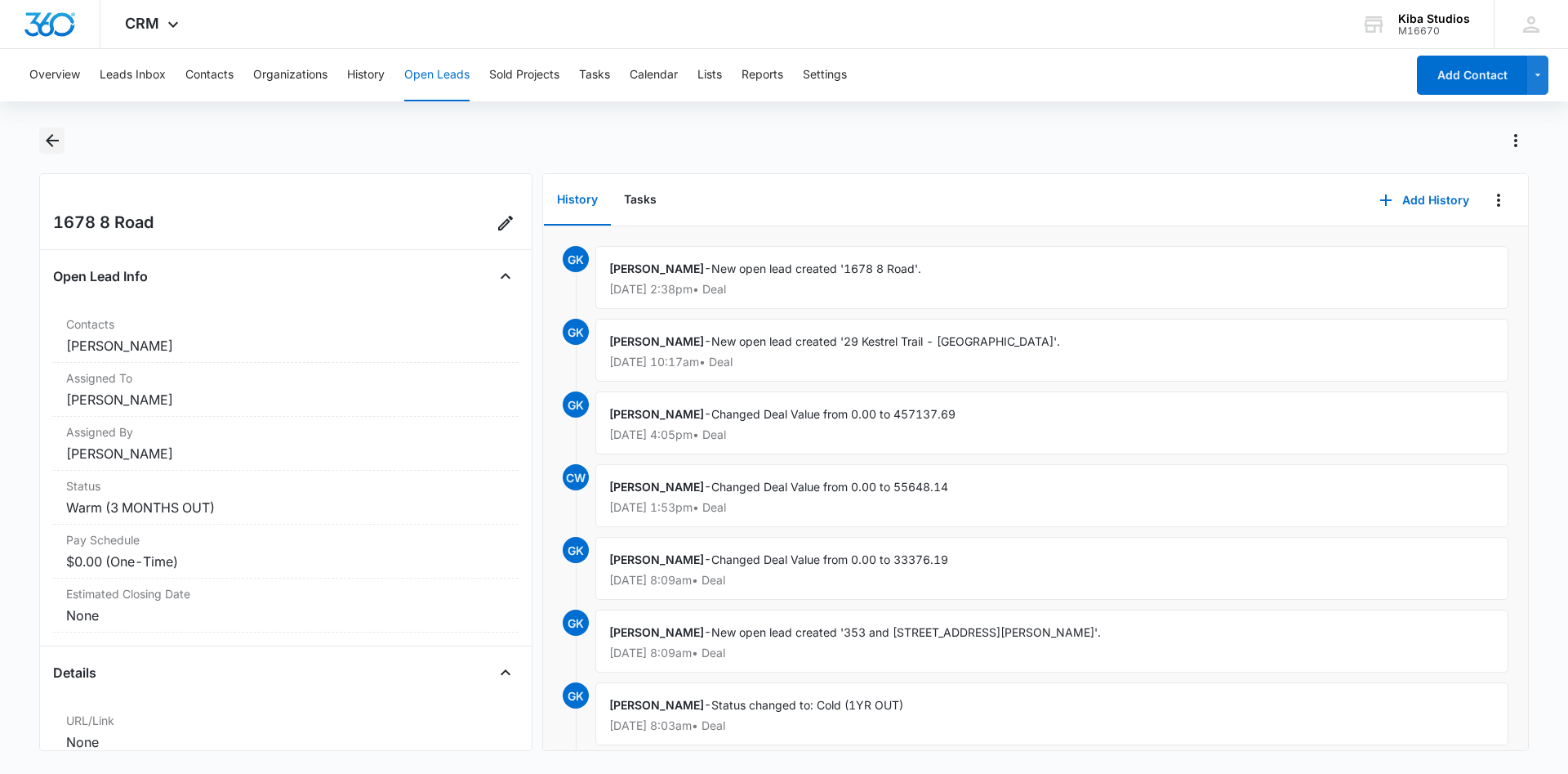
click at [54, 139] on icon "Back" at bounding box center [53, 141] width 20 height 20
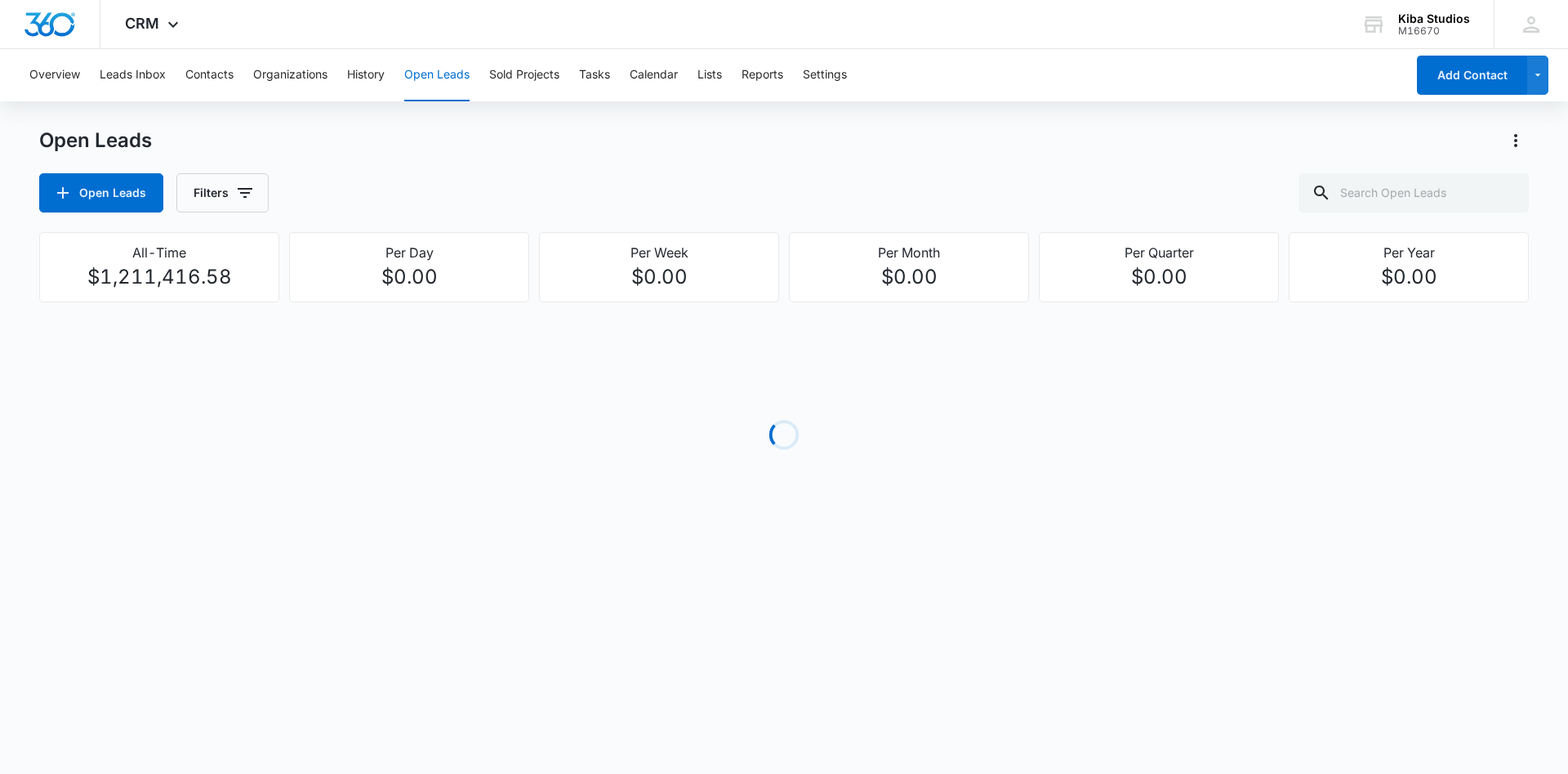
click at [666, 127] on div "Overview Leads Inbox Contacts Organizations History Open Leads Sold Projects Ta…" at bounding box center [784, 313] width 1568 height 528
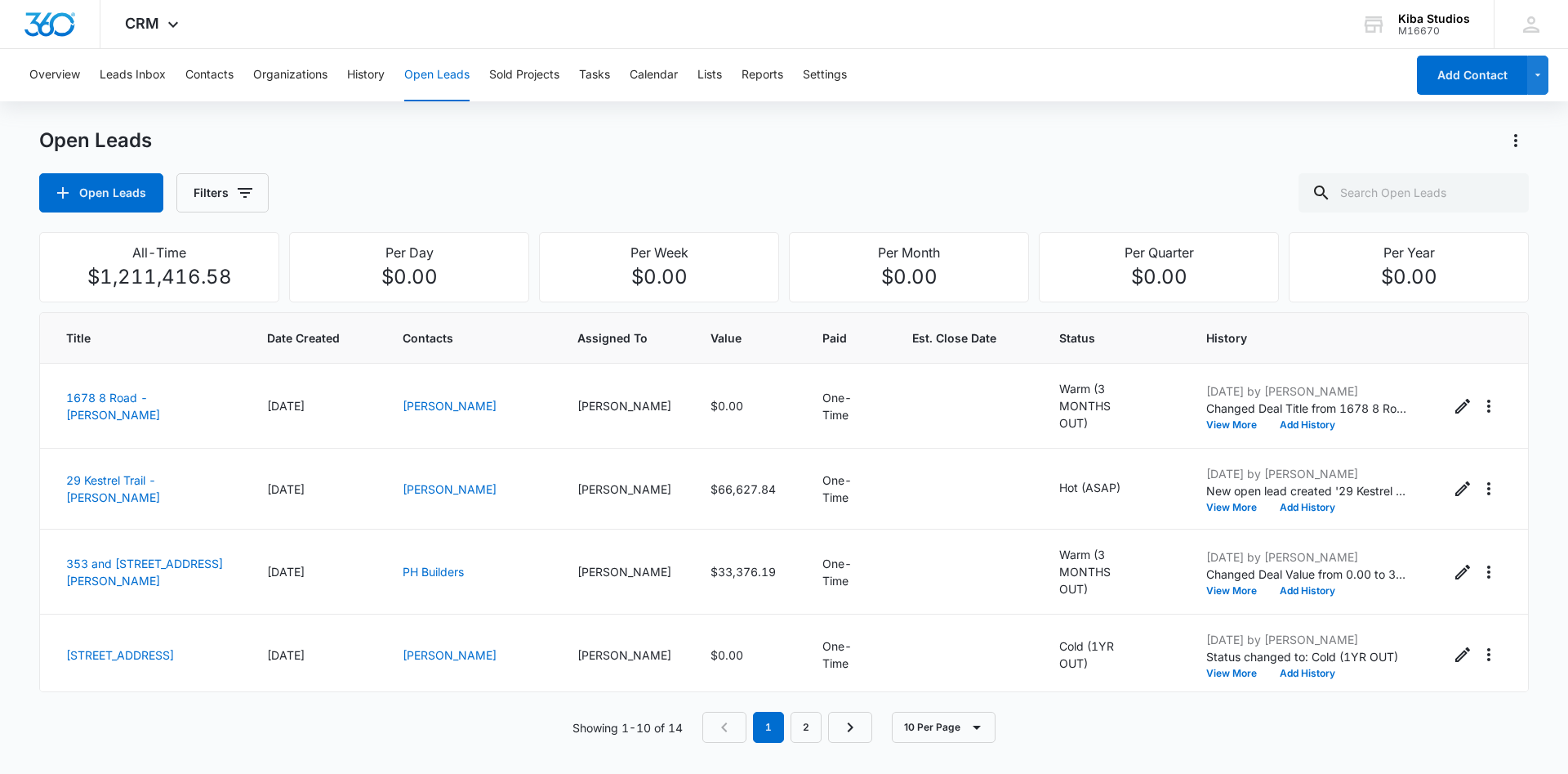
click at [696, 151] on div "Open Leads" at bounding box center [784, 141] width 1490 height 26
click at [885, 159] on div "Open Leads Open Leads Filters" at bounding box center [784, 169] width 1490 height 85
